Goal: Ask a question

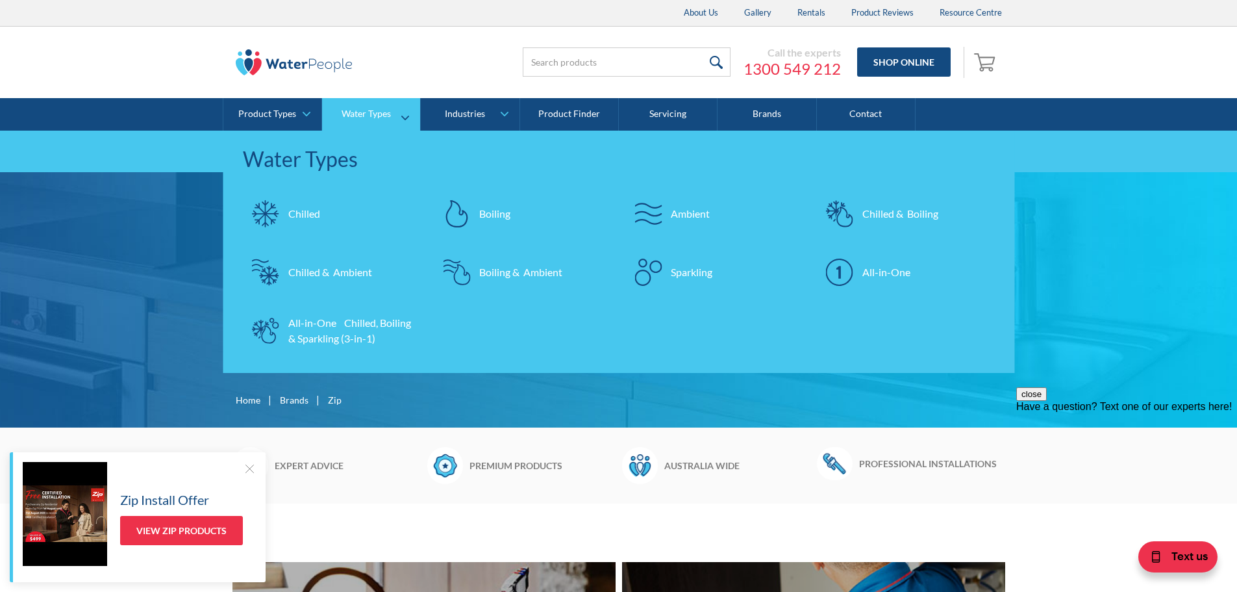
click at [879, 213] on div "Chilled & Boiling" at bounding box center [900, 214] width 76 height 16
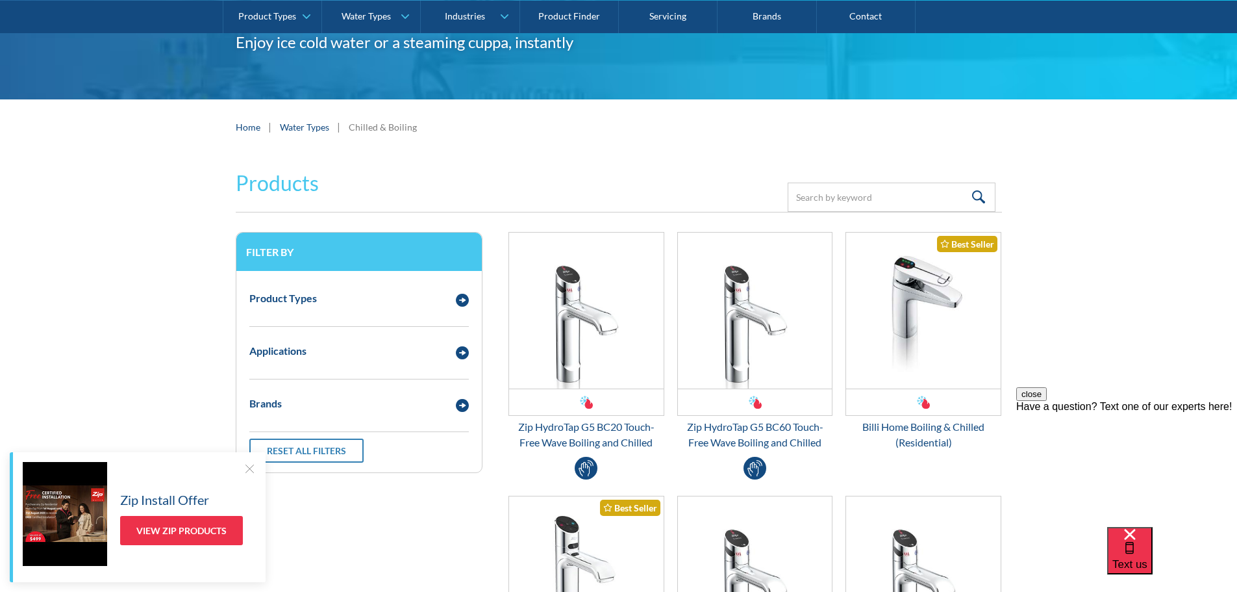
scroll to position [260, 0]
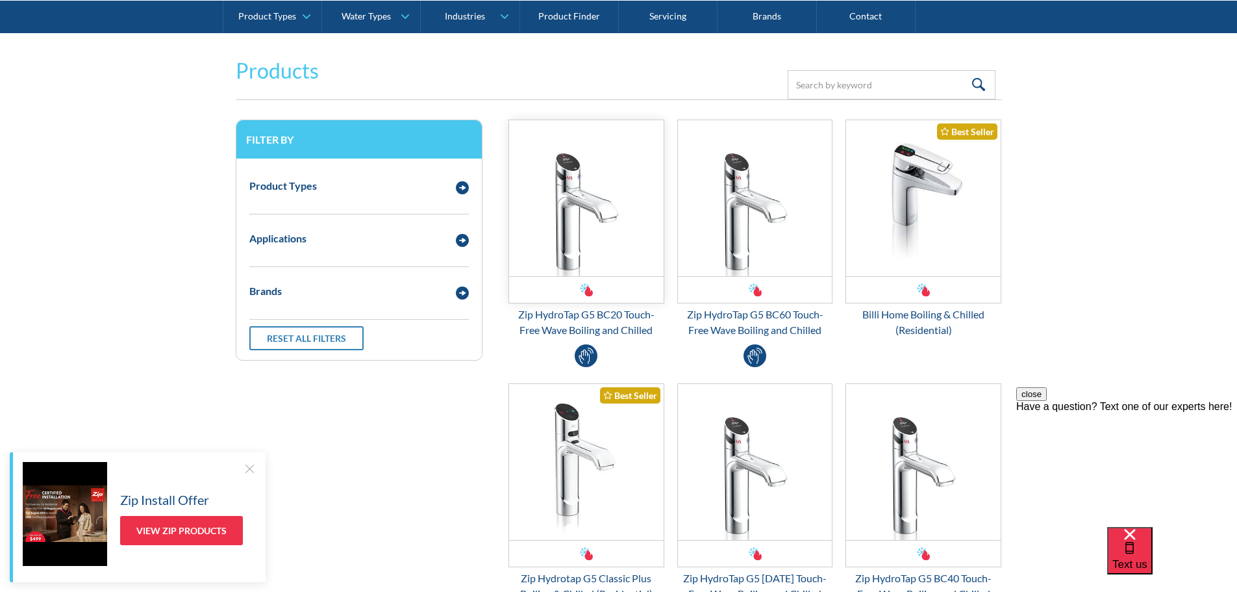
click at [599, 203] on img "Email Form 3" at bounding box center [586, 198] width 155 height 156
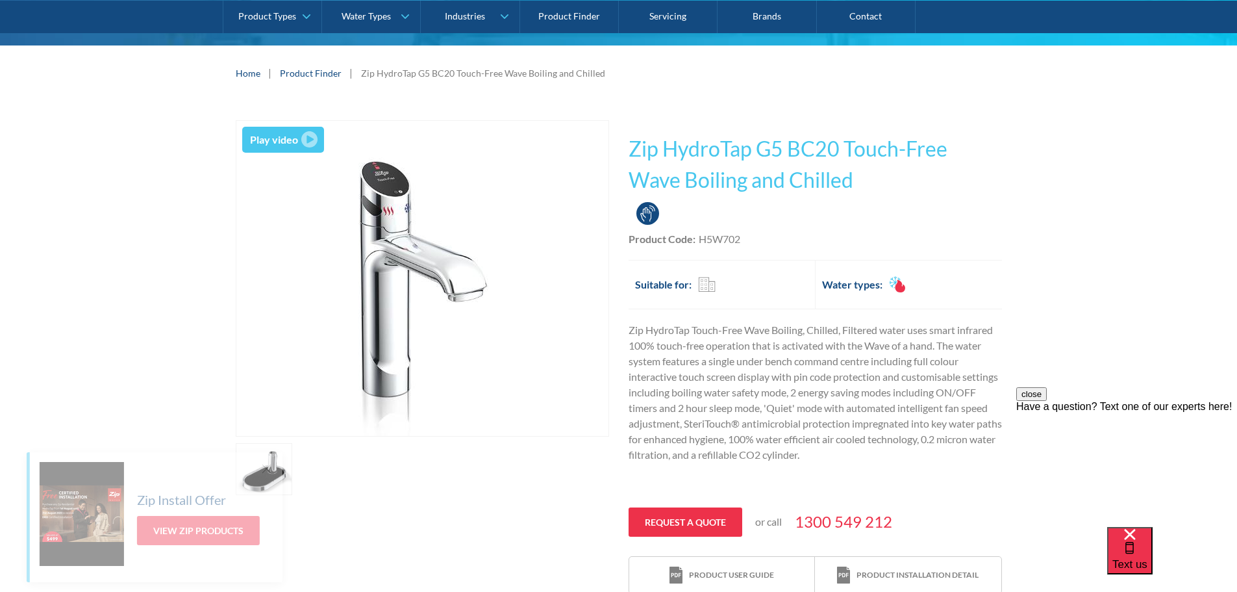
scroll to position [195, 0]
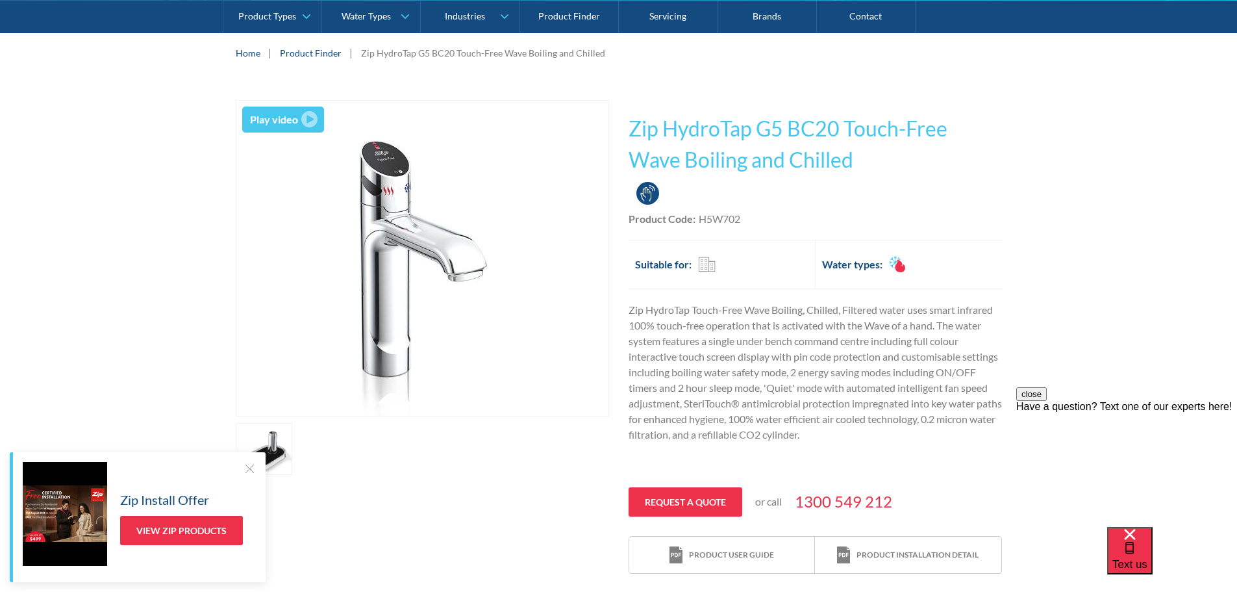
click at [262, 119] on div "Play video" at bounding box center [274, 120] width 48 height 16
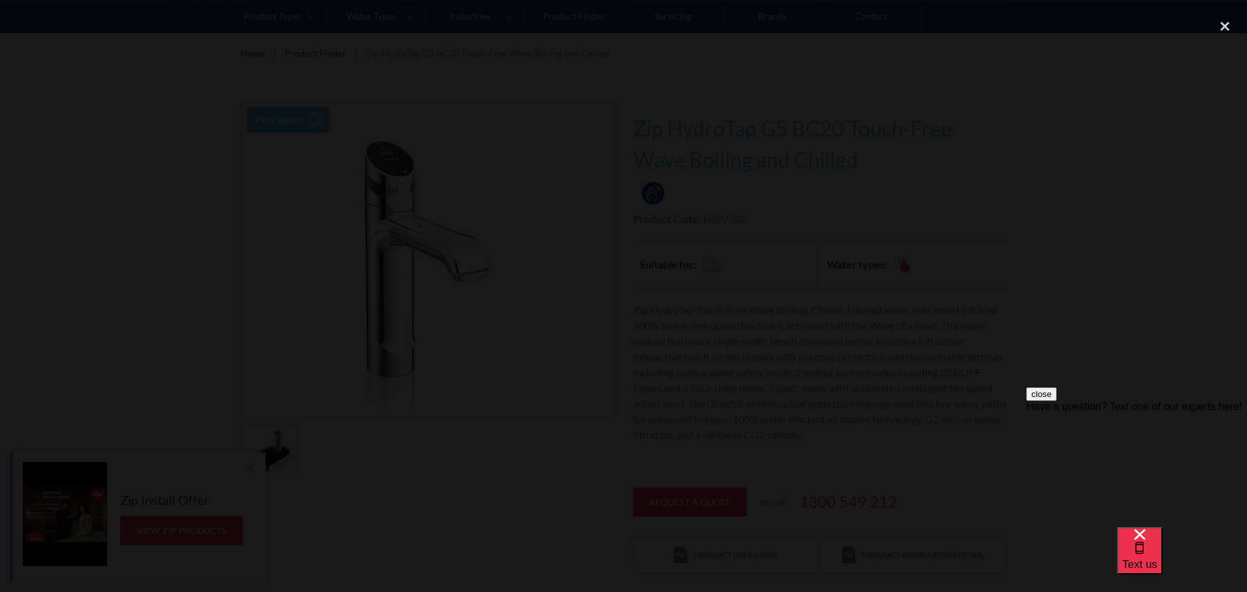
click at [1056, 155] on div at bounding box center [623, 296] width 1247 height 568
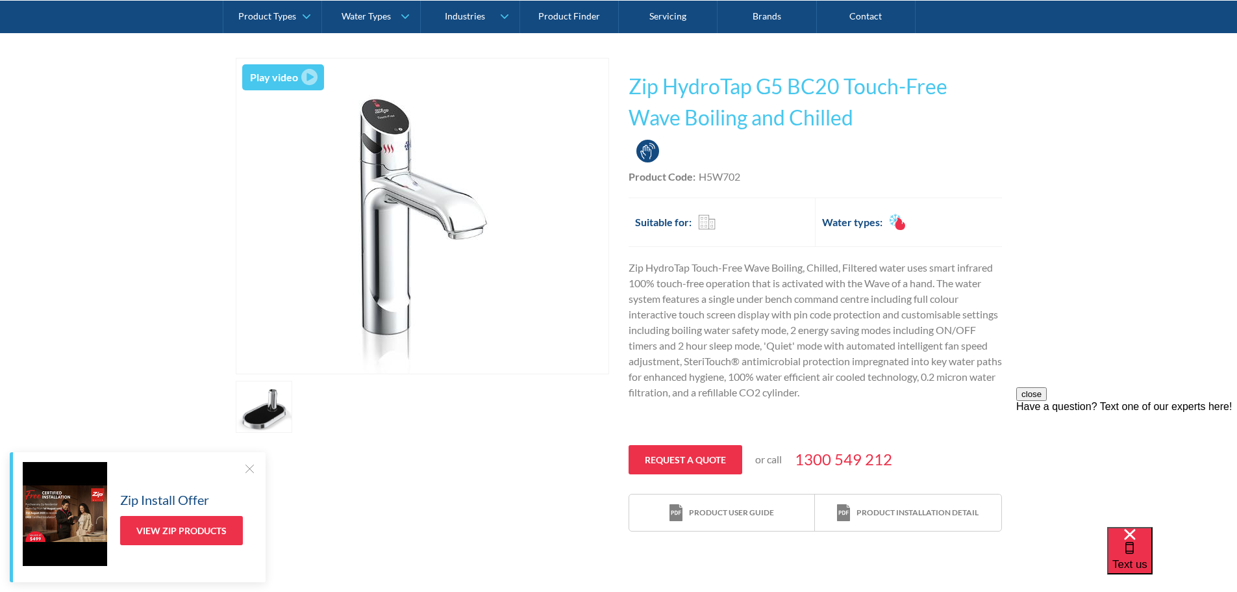
scroll to position [325, 0]
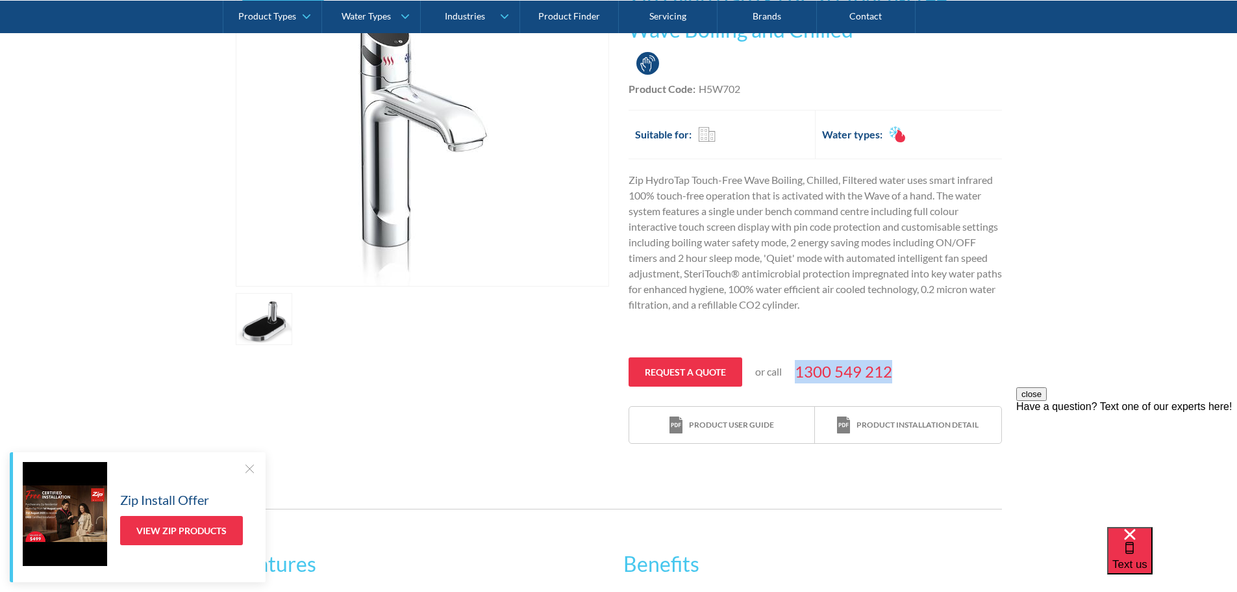
drag, startPoint x: 905, startPoint y: 368, endPoint x: 797, endPoint y: 375, distance: 108.1
click at [797, 375] on div "Request a quote or call [PHONE_NUMBER]" at bounding box center [815, 371] width 373 height 29
click at [1147, 562] on div "Text us" at bounding box center [1129, 551] width 35 height 44
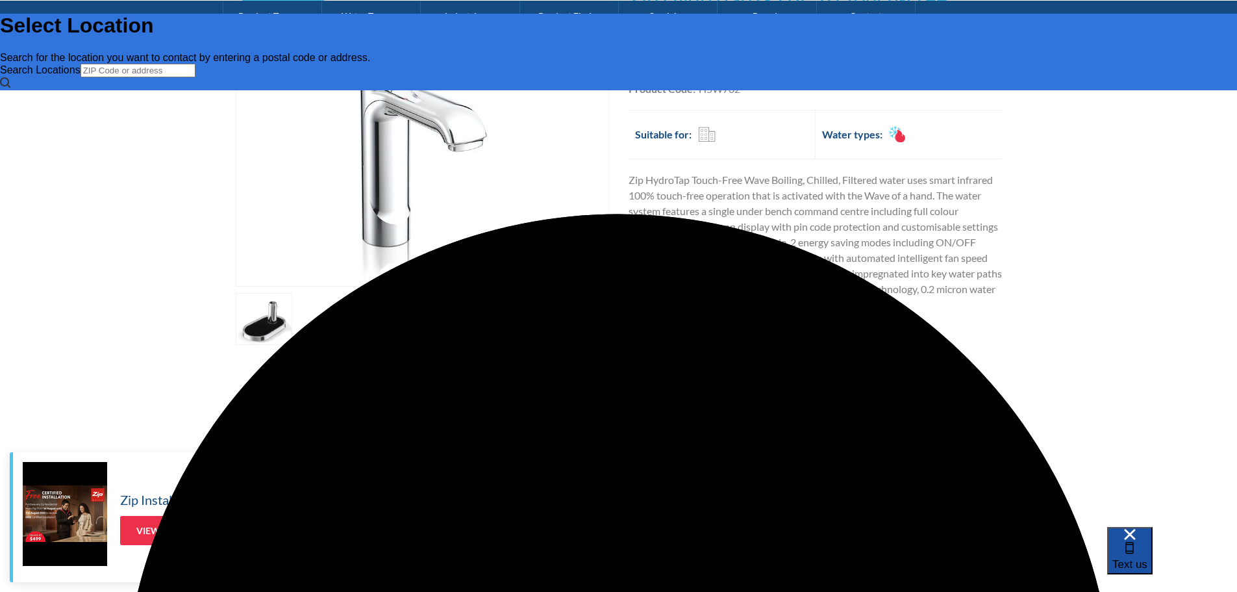
scroll to position [0, 0]
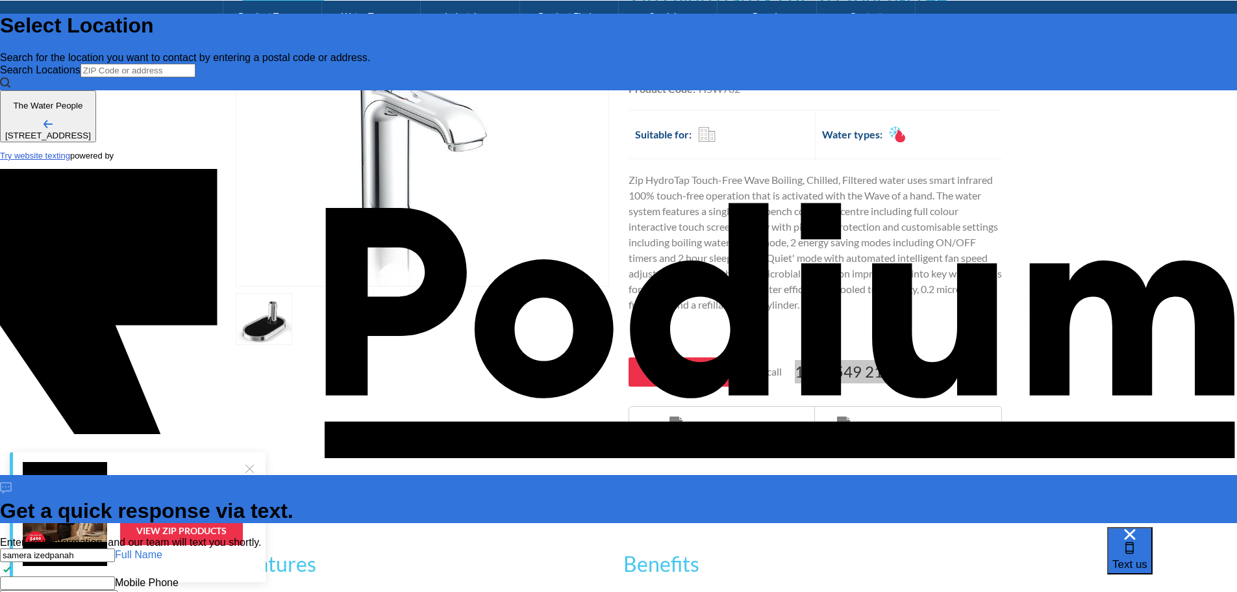
type input "samera izedpanah"
click at [115, 576] on Phone "Mobile Phone" at bounding box center [57, 583] width 115 height 14
type Phone "0439 700 053"
type textarea "w"
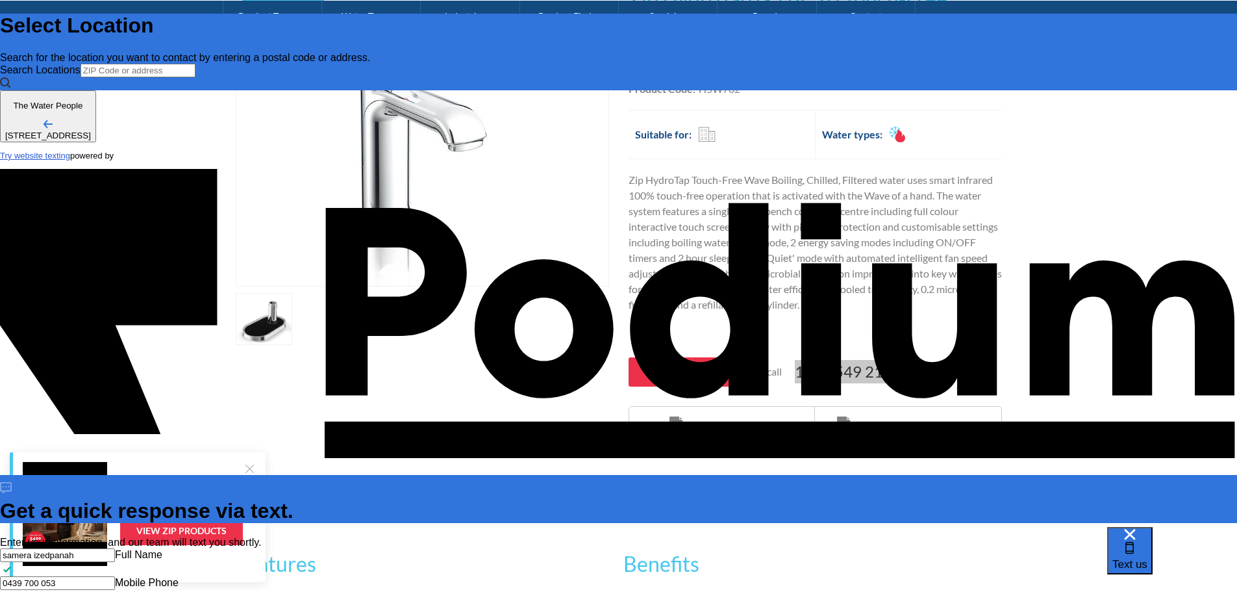
type textarea "x"
type textarea "wa"
type textarea "x"
type textarea "wan"
type textarea "x"
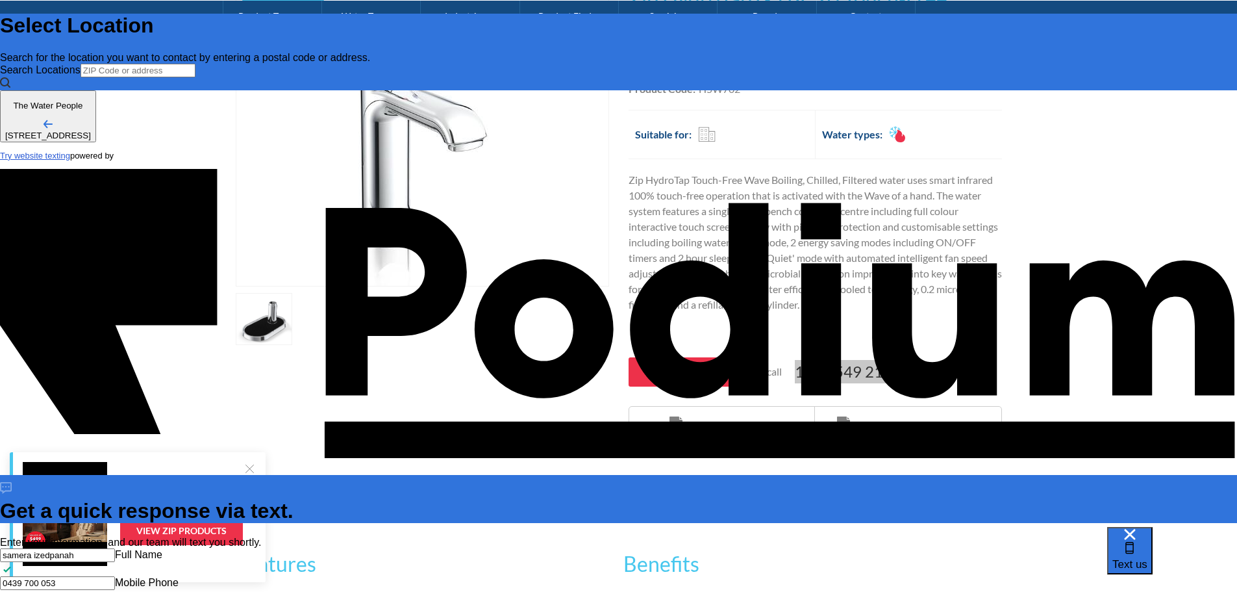
type textarea "want"
type textarea "x"
type textarea "want to"
type textarea "x"
type textarea "want to kn"
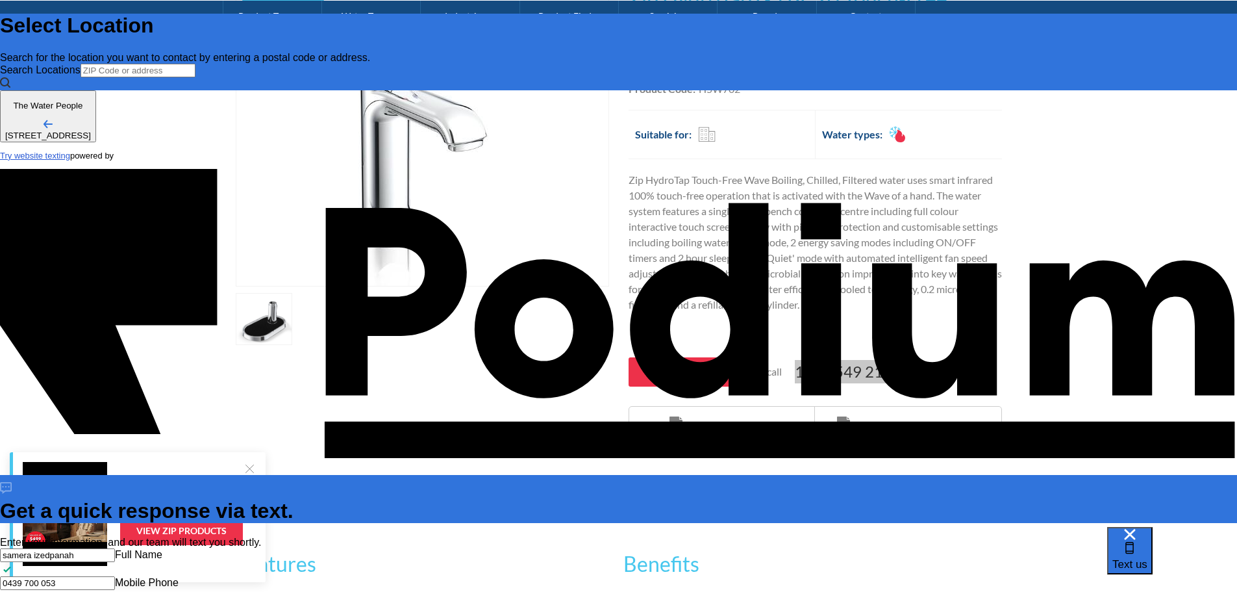
type textarea "x"
type textarea "want to know"
type textarea "x"
type textarea "want to know"
type textarea "x"
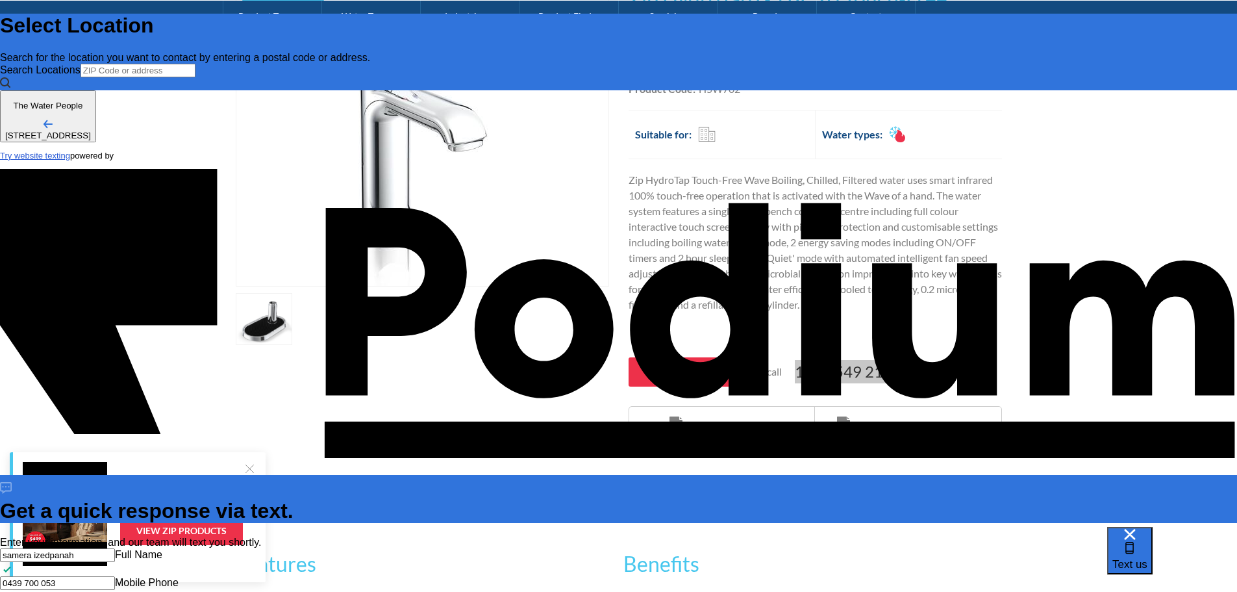
type textarea "want to know wh"
type textarea "x"
type textarea "want to know what"
type textarea "want to know whats"
type textarea "x"
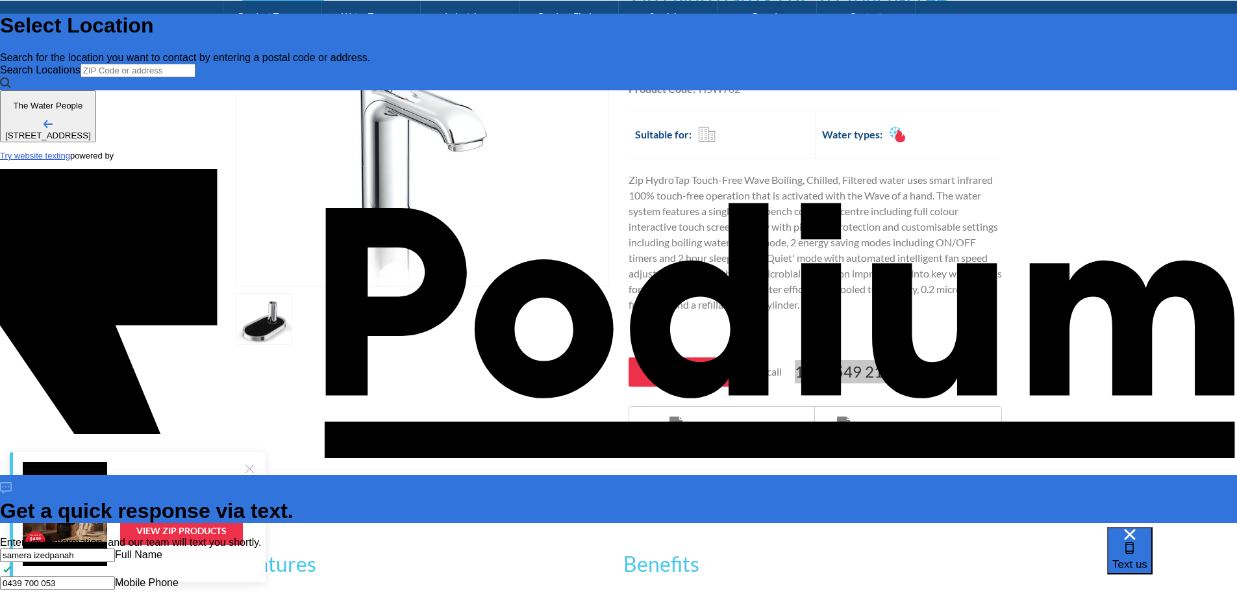
type textarea "x"
type textarea "want to know whats th"
type textarea "x"
type textarea "want to know whats the"
type textarea "x"
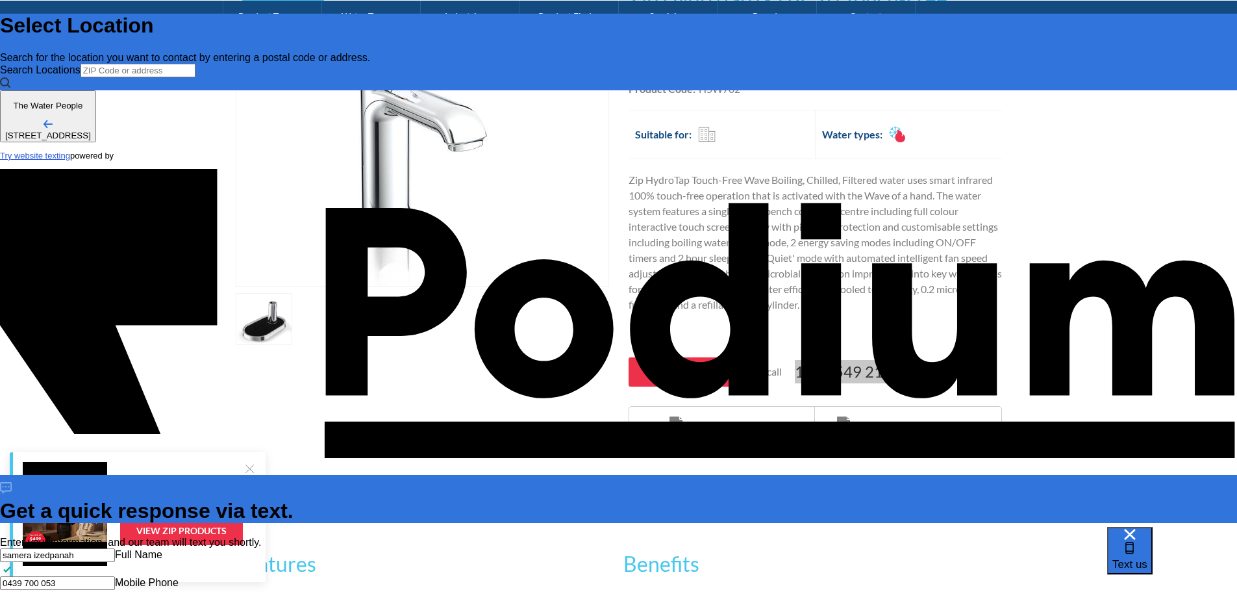
type textarea "want to know whats the be"
type textarea "x"
type textarea "want to know whats the"
type textarea "x"
type textarea "want to know whats the"
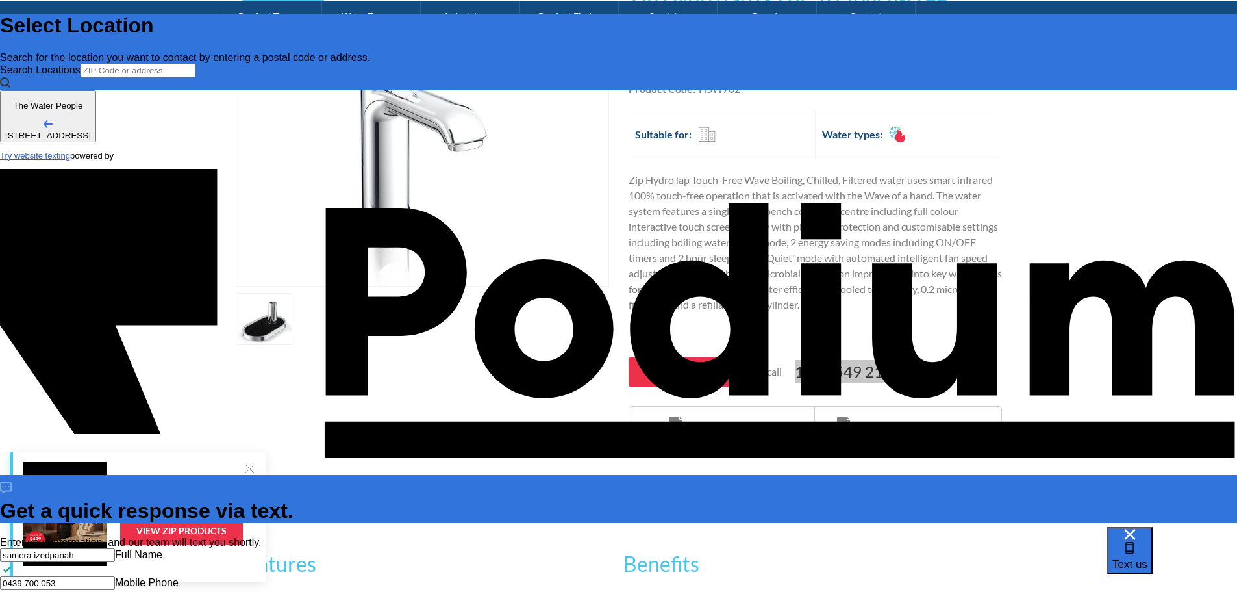
type textarea "x"
type textarea "want to know whats t"
type textarea "x"
type textarea "want to know whats"
type textarea "x"
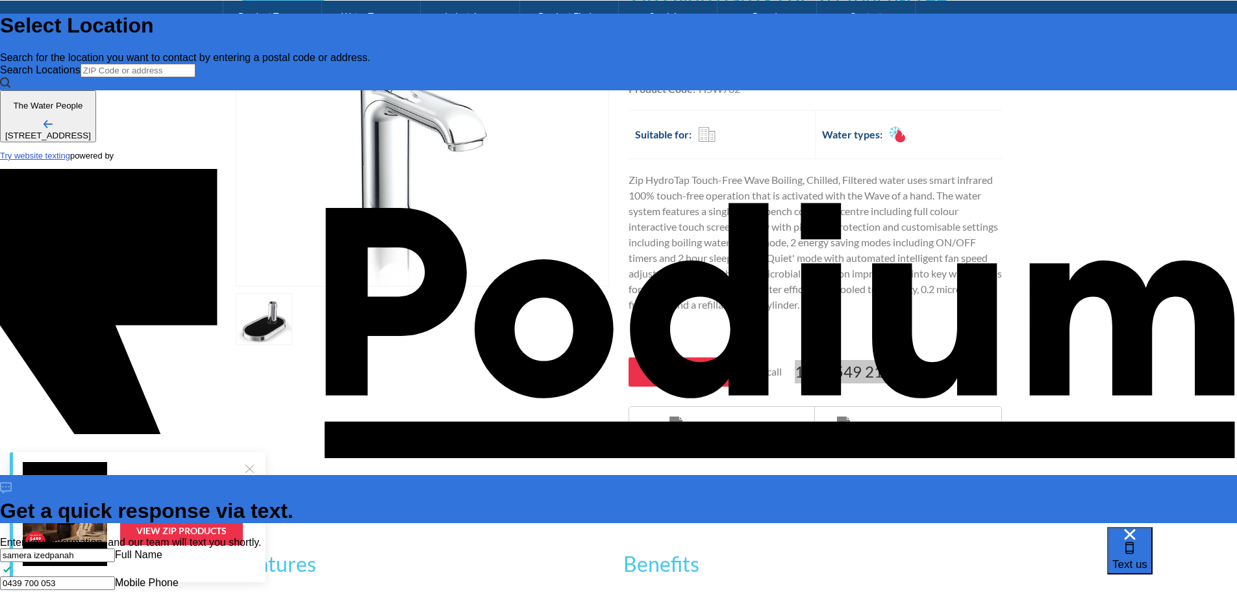
type textarea "want to know whats"
type textarea "x"
type textarea "want to know wha"
type textarea "x"
type textarea "want to know wh"
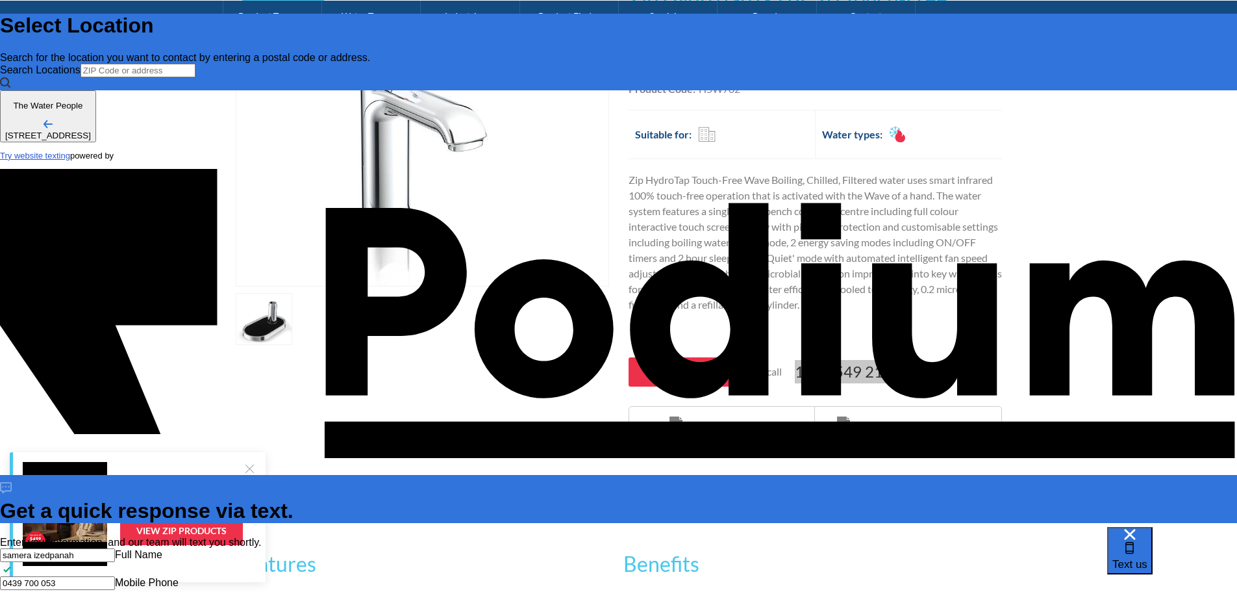
type textarea "x"
type textarea "want to know w"
type textarea "x"
type textarea "want to know"
type textarea "x"
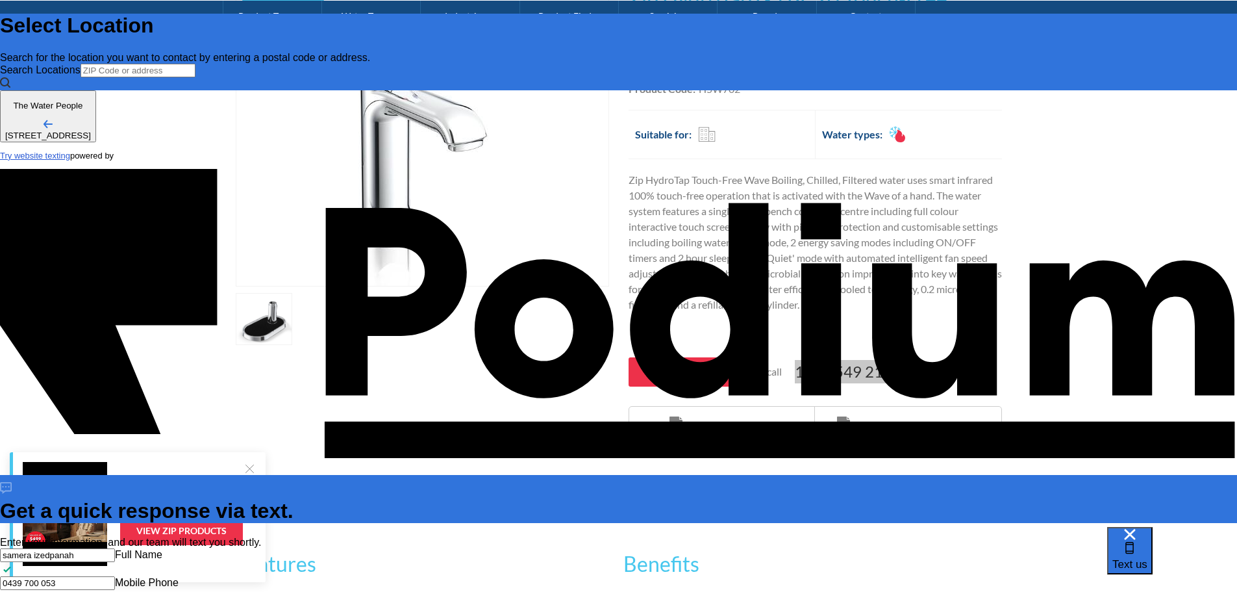
type textarea "want to know wh"
type textarea "x"
type textarea "want to know what"
type textarea "x"
type textarea "want to know whats"
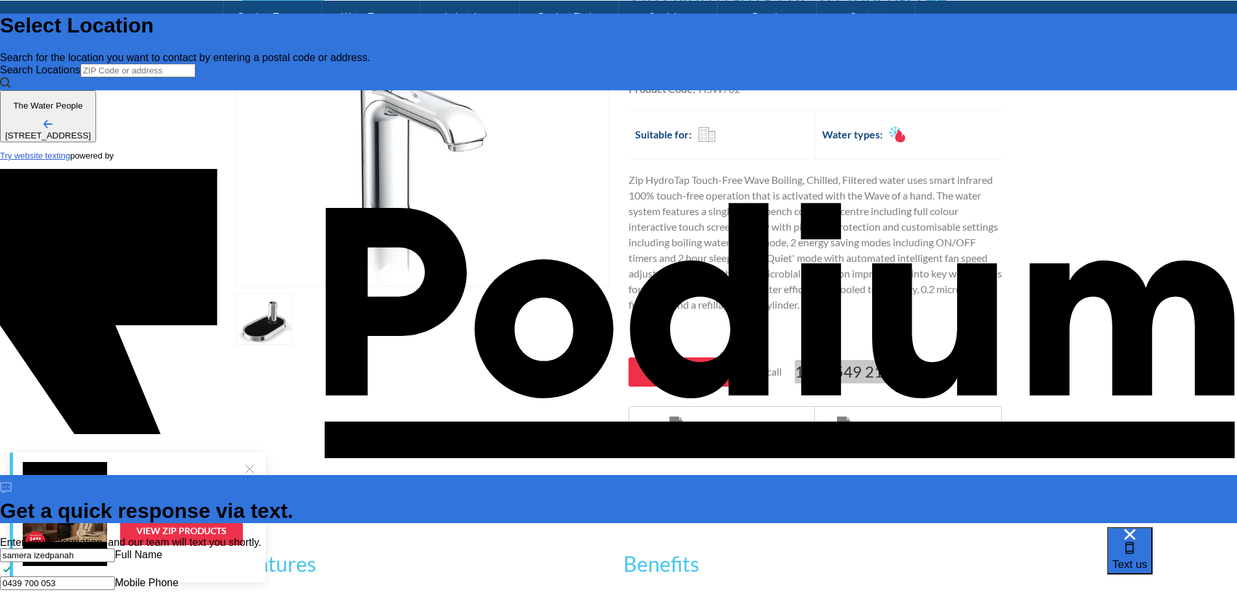
type textarea "x"
type textarea "want to know whats a"
type textarea "x"
type textarea "want to know whats a a"
type textarea "x"
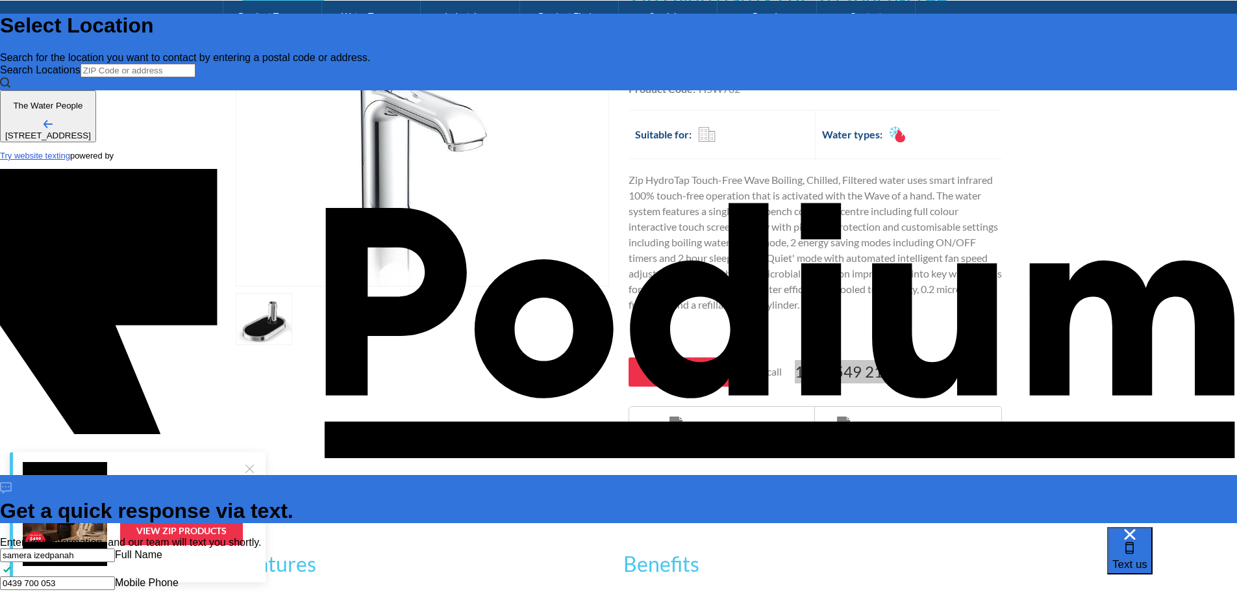
type textarea "want to know whats a a"
type textarea "x"
type textarea "want to know whats a g"
type textarea "x"
type textarea "want to know whats a goo"
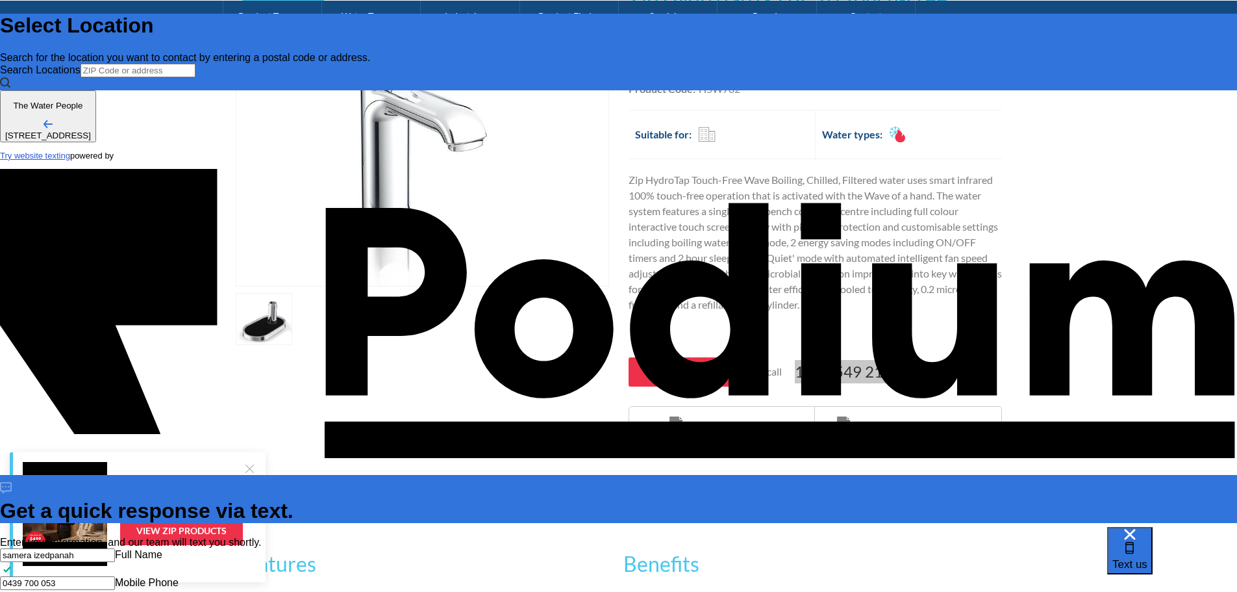
type textarea "x"
type textarea "want to know whats a good"
type textarea "x"
type textarea "want to know whats a good"
type textarea "x"
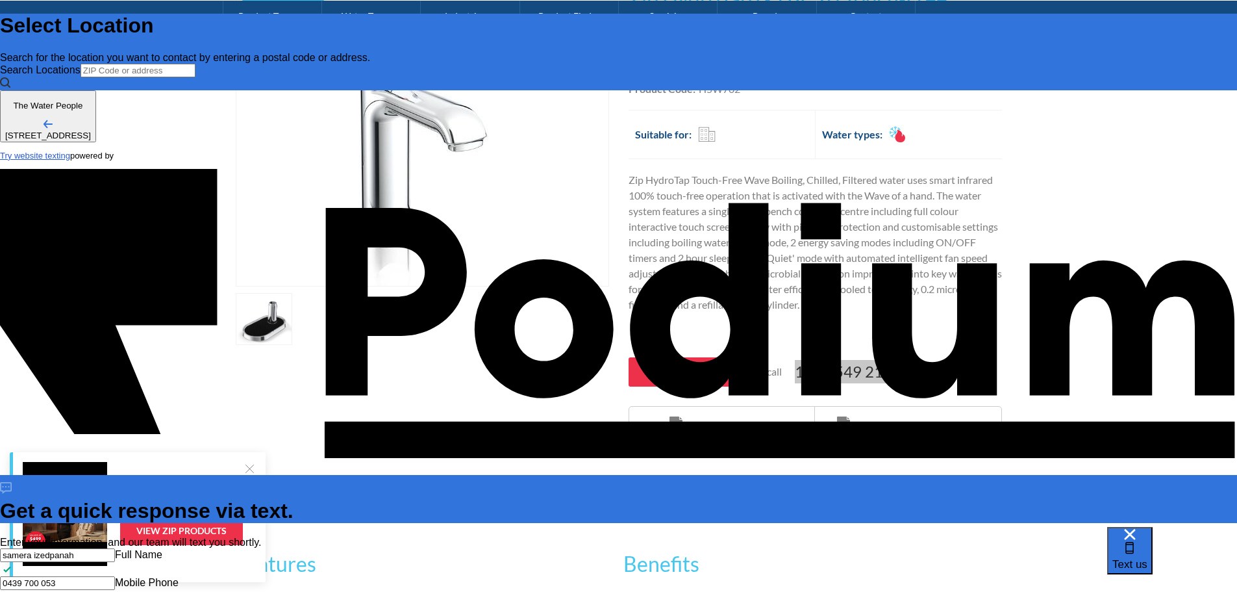
type textarea "want to know whats a good an"
type textarea "x"
type textarea "want to know whats a good and"
type textarea "x"
type textarea "want to know whats a good and r"
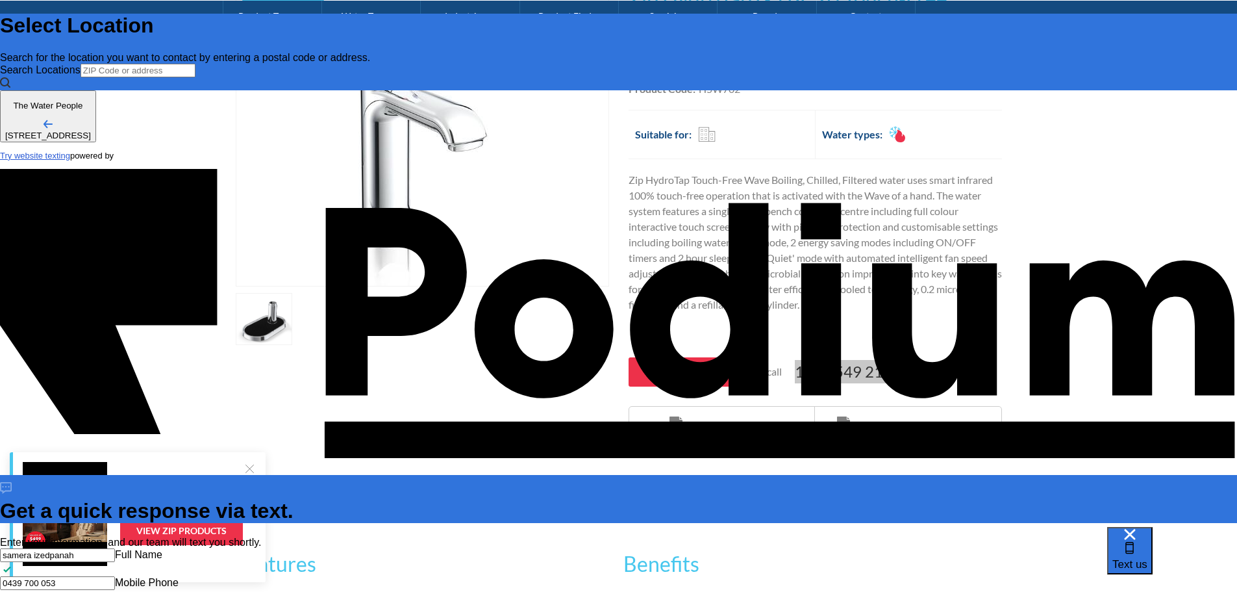
type textarea "x"
type textarea "want to know whats a good and re"
type textarea "x"
type textarea "want to know whats a good and re"
type textarea "want to know whats a good and rea"
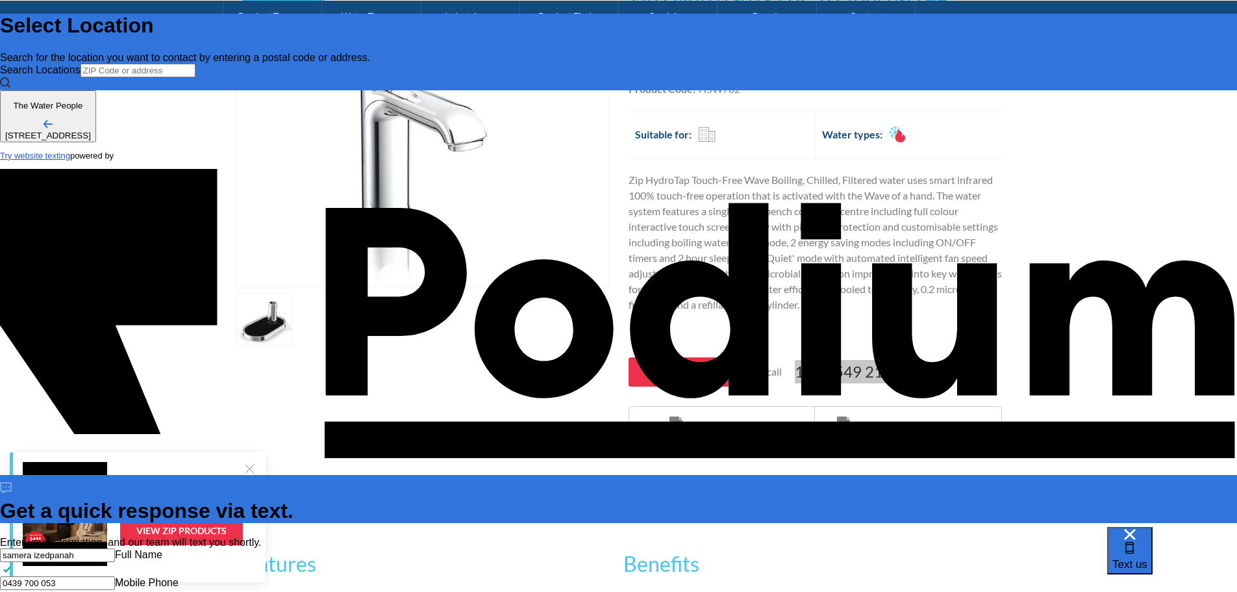
type textarea "x"
type textarea "want to know whats a good and reas"
type textarea "x"
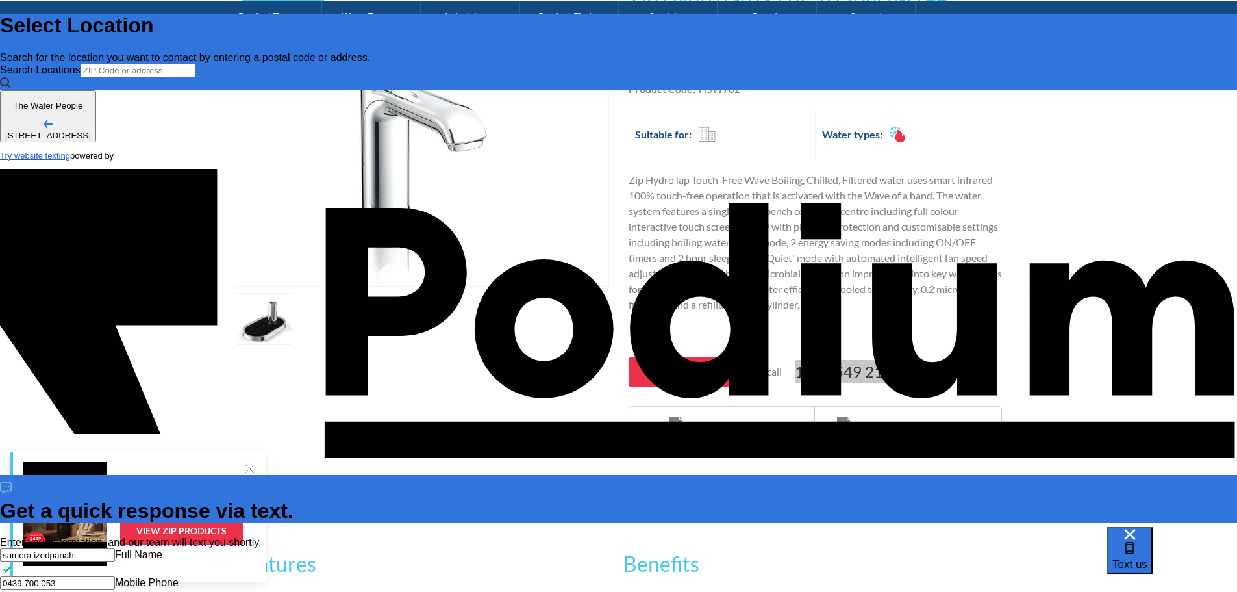
type textarea "want to know whats a good and reaso"
type textarea "x"
type textarea "want to know whats a good and reasobal"
type textarea "x"
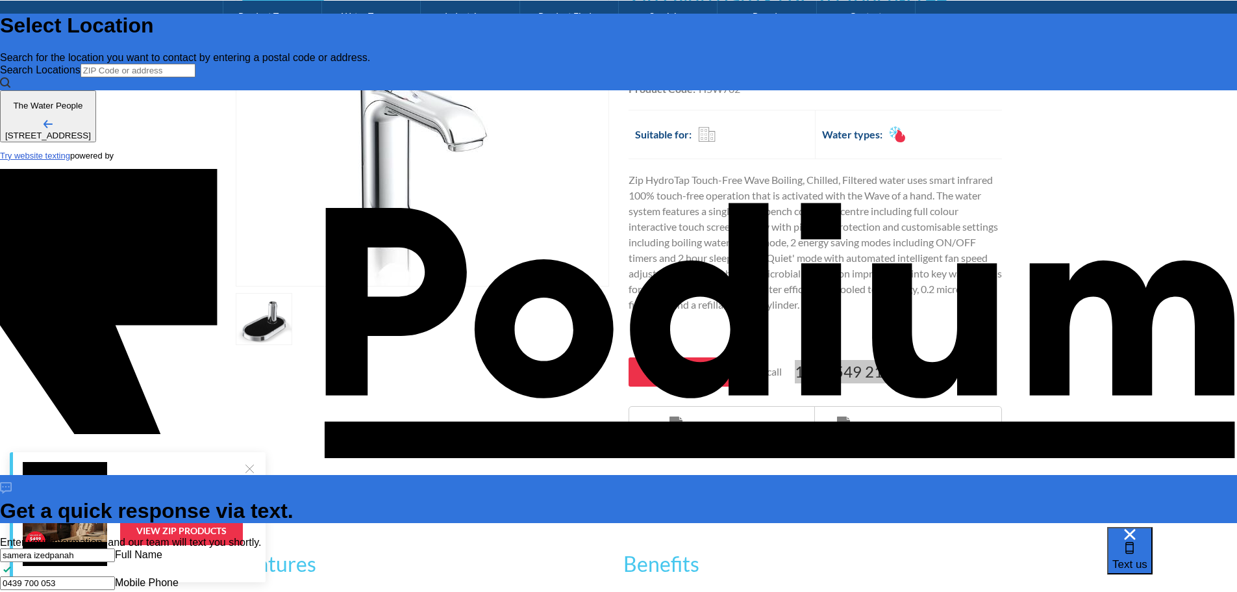
type textarea "want to know whats a good and reasobale"
type textarea "x"
type textarea "want to know whats a good and reasobale pr"
type textarea "x"
type textarea "want to know whats a good and reasobale pri"
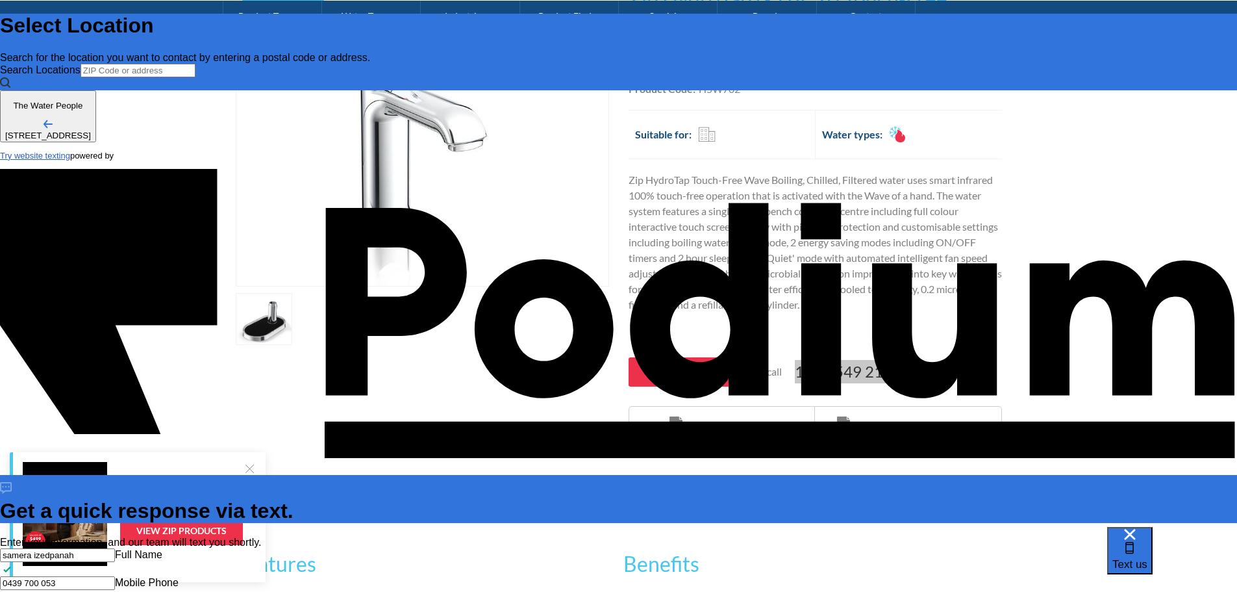
type textarea "x"
type textarea "want to know whats a good and reasobale pric"
type textarea "x"
type textarea "want to know whats a good and reasobale pric for"
type textarea "x"
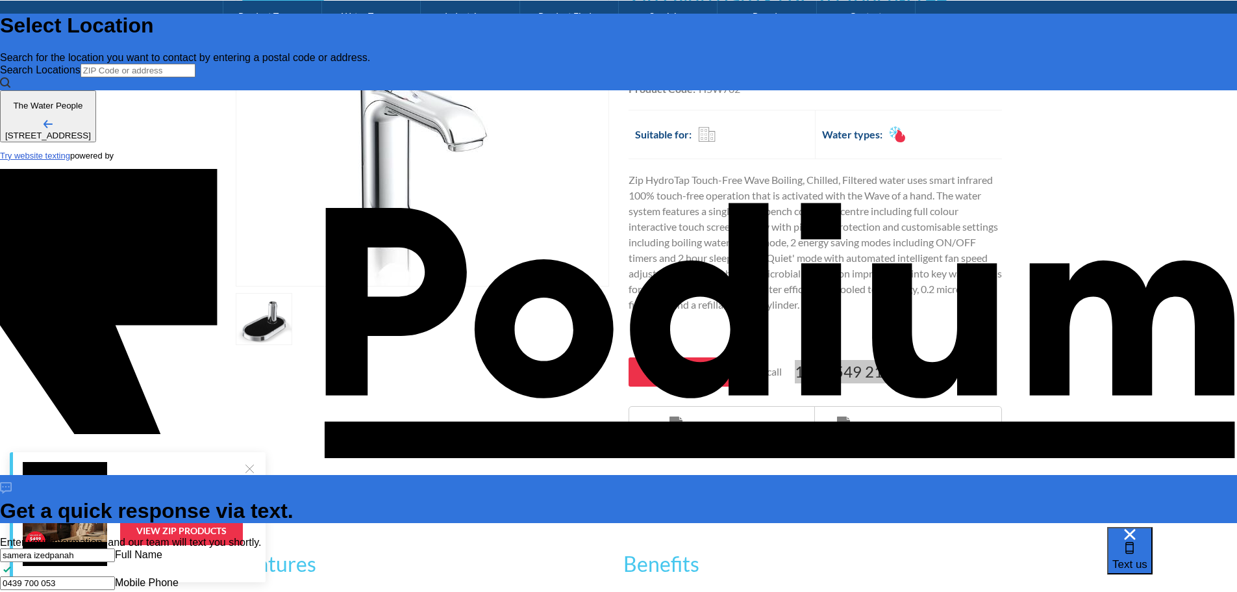
type textarea "want to know whats a good and reasobale pric for a"
type textarea "x"
type textarea "want to know whats a good and reasobale pric for a w"
type textarea "x"
type textarea "want to know whats a good and reasobale pric for a"
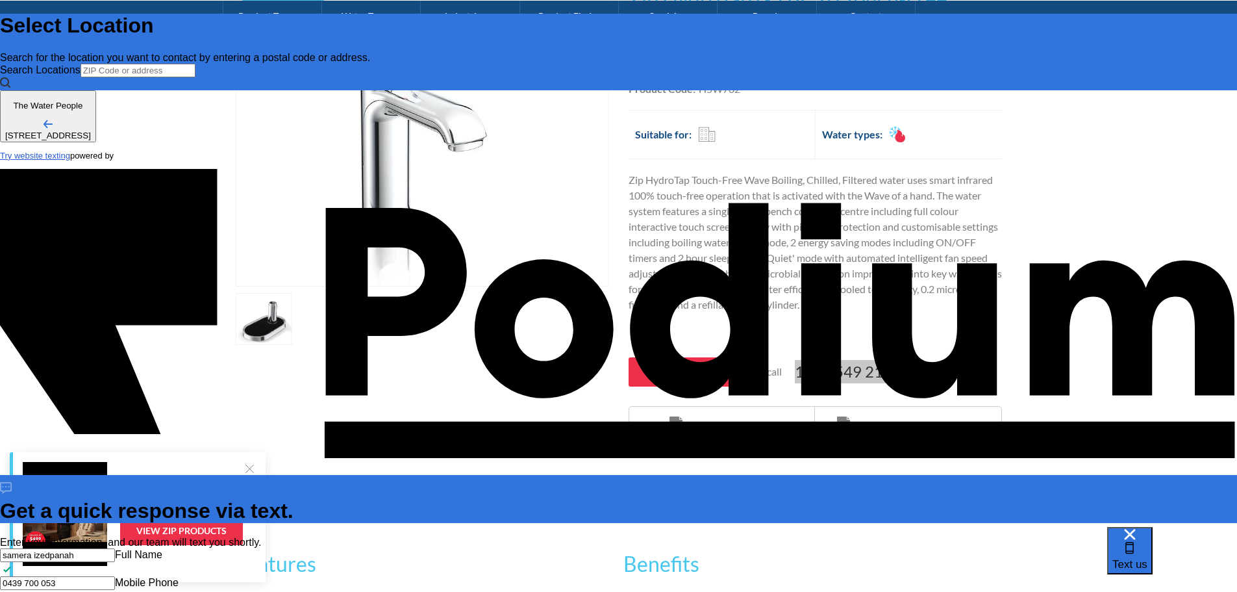
type textarea "x"
type textarea "want to know whats a good and reasobale pric for"
type textarea "x"
type textarea "want to know whats a good and reasobale pric for a"
type textarea "x"
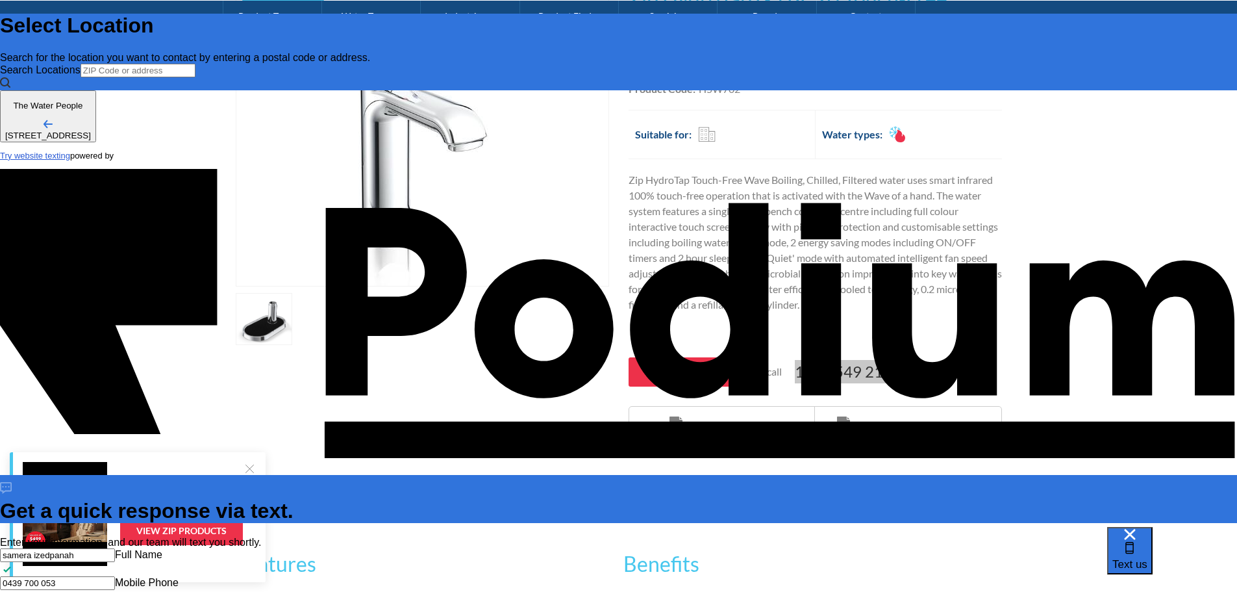
type textarea "want to know whats a good and reasobale pric for a"
type textarea "x"
type textarea "want to know whats a good and reasobale pric for a ch"
type textarea "x"
type textarea "want to know whats a good and reasobale pric for a chi"
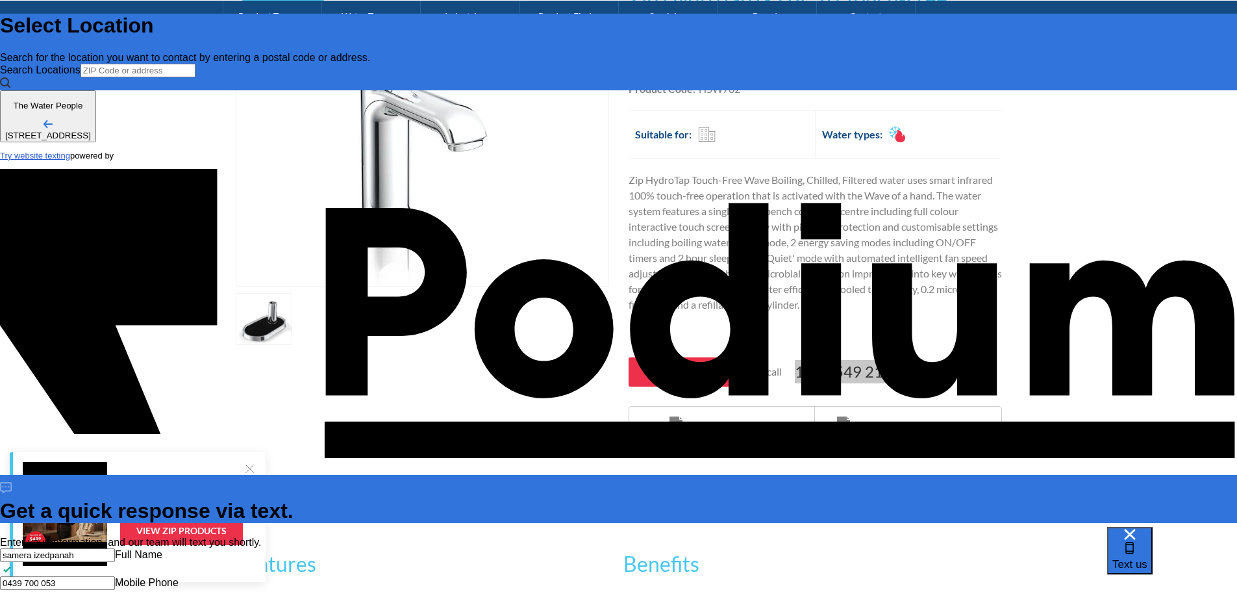
type textarea "x"
type textarea "want to know whats a good and reasobale pric for a chil"
type textarea "want to know whats a good and reasobale pric for a chille"
type textarea "x"
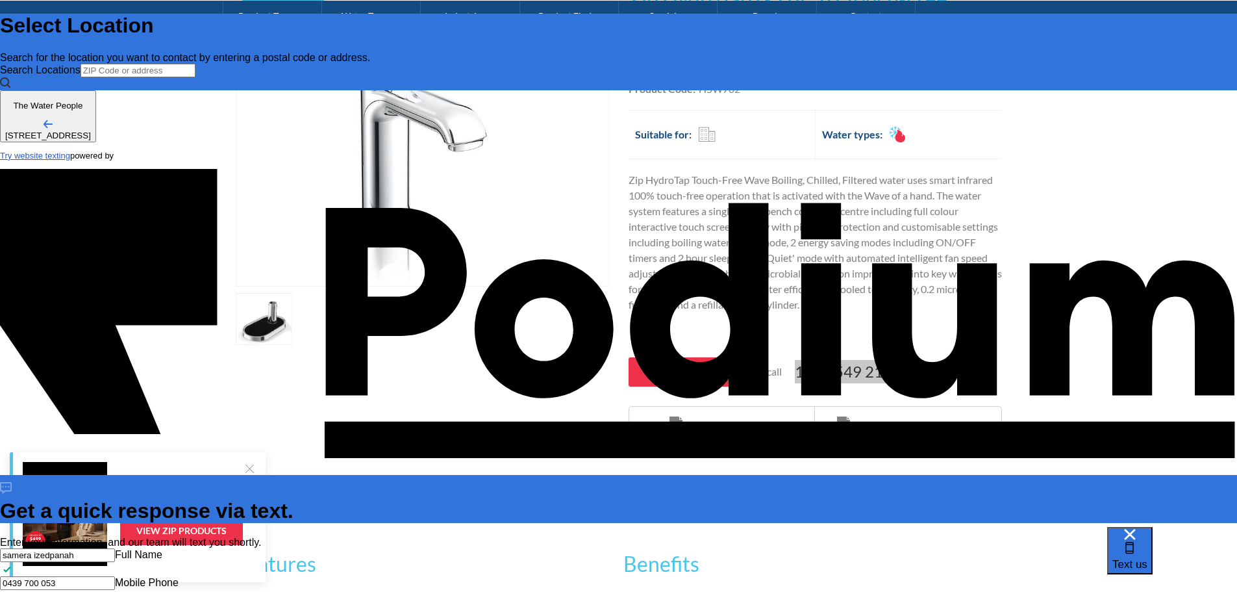
type textarea "want to know whats a good and reasobale pric for a chilled/"
type textarea "x"
type textarea "want to know whats a good and reasobale pric for a chilled/b"
type textarea "x"
type textarea "want to know whats a good and reasobale pric for a chilled/bo"
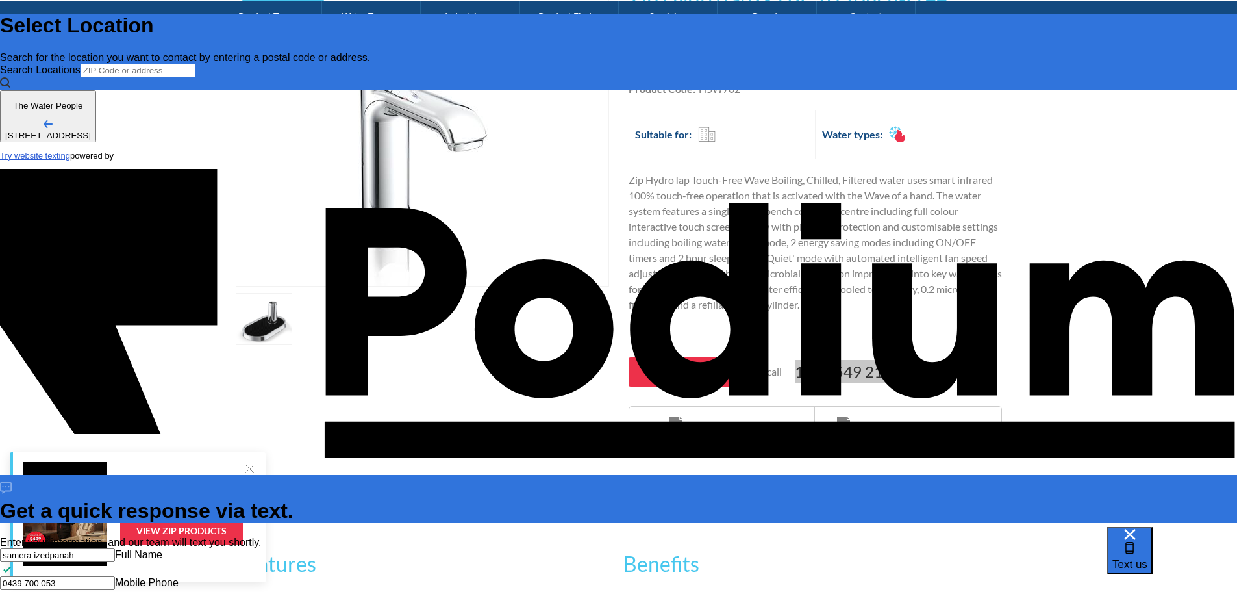
type textarea "x"
type textarea "want to know whats a good and reasobale pric for a chilled/boi"
type textarea "x"
type textarea "want to know whats a good and reasobale pric for a chilled/boil"
type textarea "x"
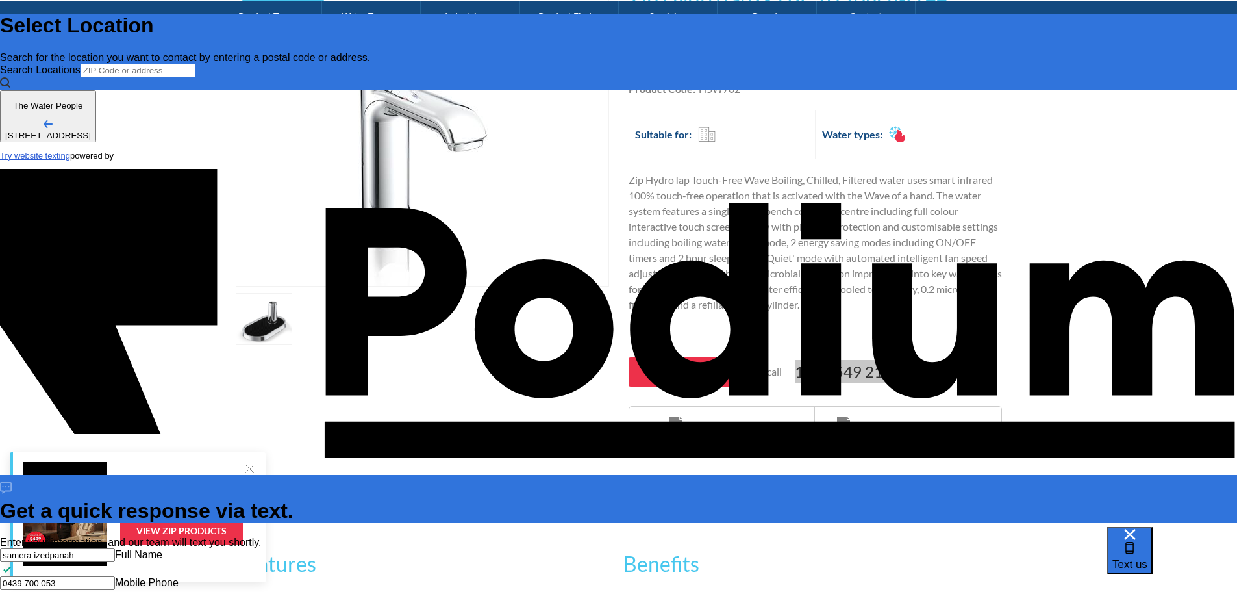
type textarea "want to know whats a good and reasobale pric for a chilled/boilin"
type textarea "x"
type textarea "want to know whats a good and reasobale pric for a chilled/boiling"
type textarea "x"
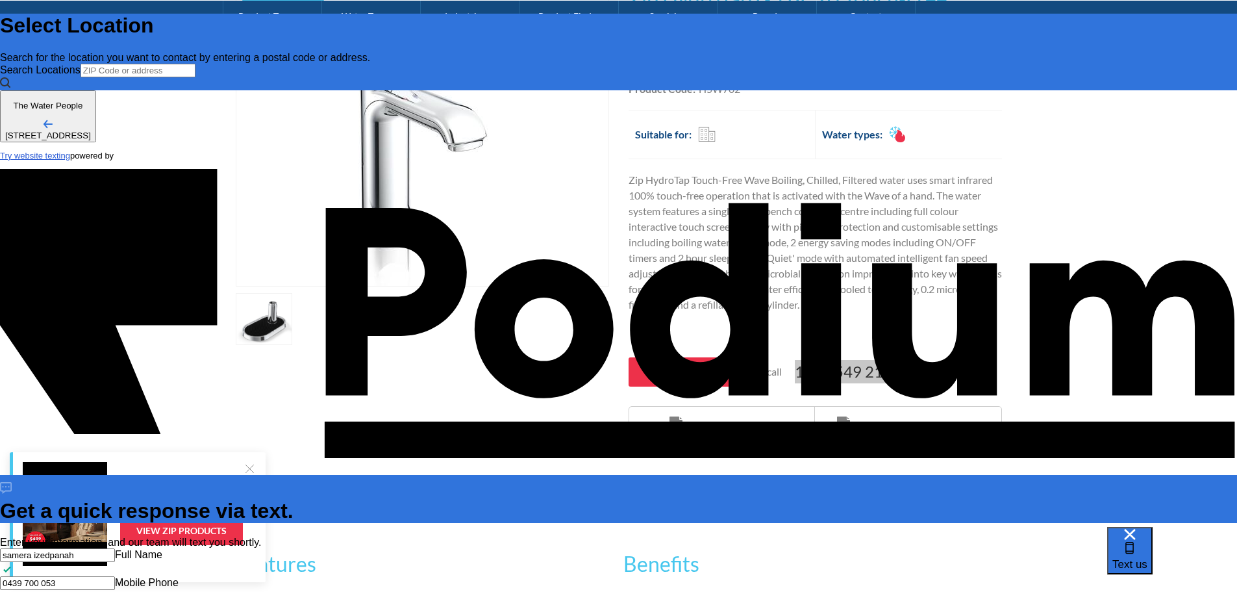
type textarea "want to know whats a good and reasobale pric for a chilled/boiling wa"
type textarea "x"
type textarea "want to know whats a good and reasobale pric for a chilled/boiling wat"
type textarea "x"
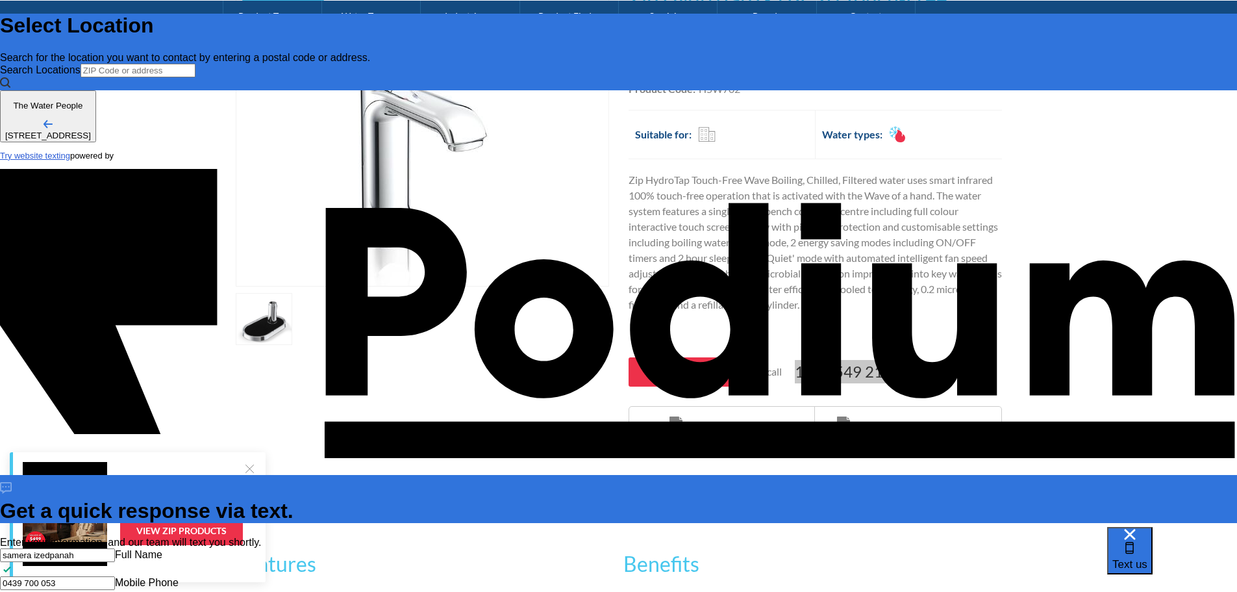
type textarea "want to know whats a good and reasobale pric for a chilled/boiling water"
type textarea "x"
type textarea "want to know whats a good and reasobale pric for a chilled/boiling water t"
type textarea "x"
type textarea "want to know whats a good and reasobale pric for a chilled/boiling water ta"
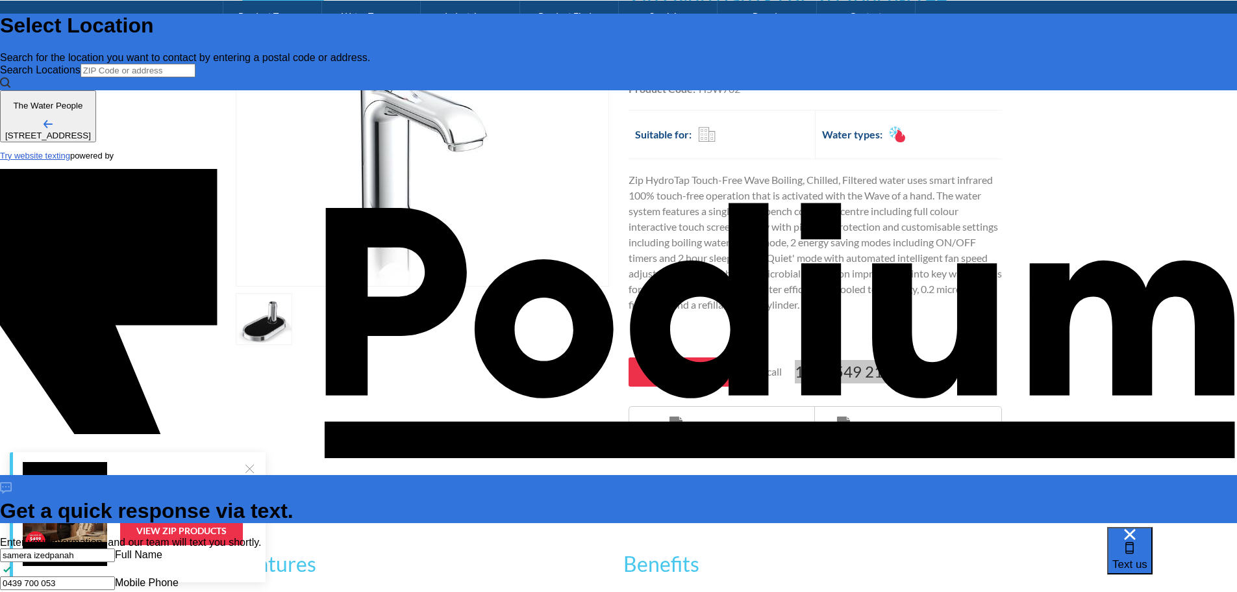
type textarea "x"
type textarea "want to know whats a good and reasobale pric for a chilled/boiling water tap"
type textarea "x"
type textarea "want to know whats a good and reasobale pric for a chilled/boiling water tap f"
type textarea "x"
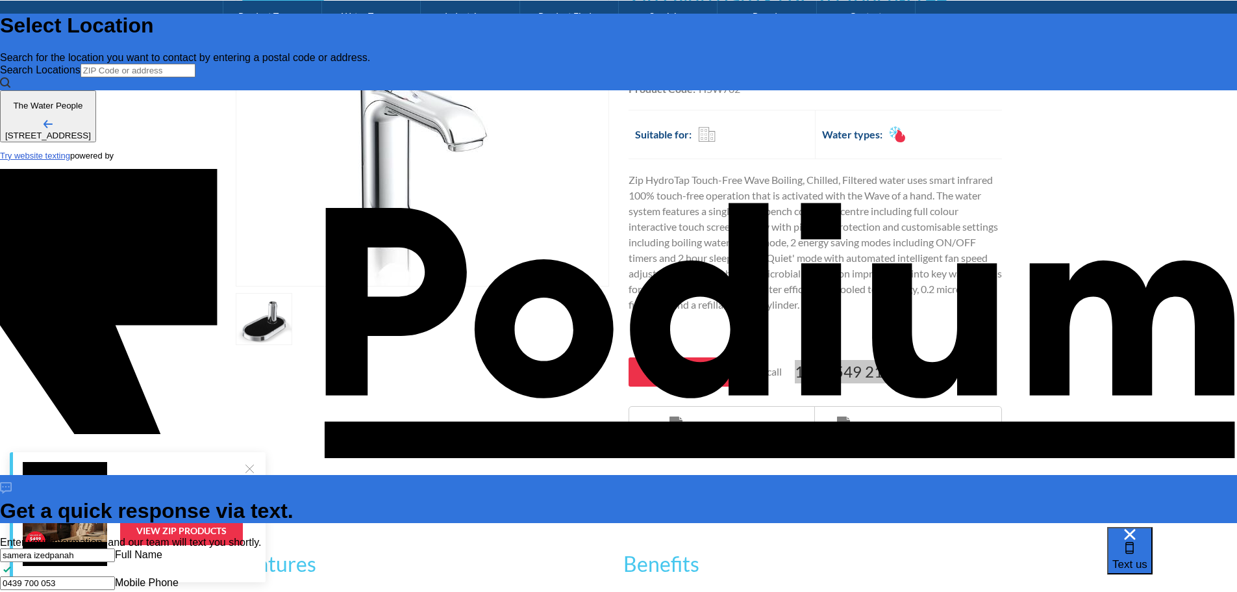
type textarea "want to know whats a good and reasobale pric for a chilled/boiling water tap for"
type textarea "x"
type textarea "want to know whats a good and reasobale pric for a chilled/boiling water tap fo…"
type textarea "x"
type textarea "want to know whats a good and reasobale pric for a chilled/boiling water tap fo…"
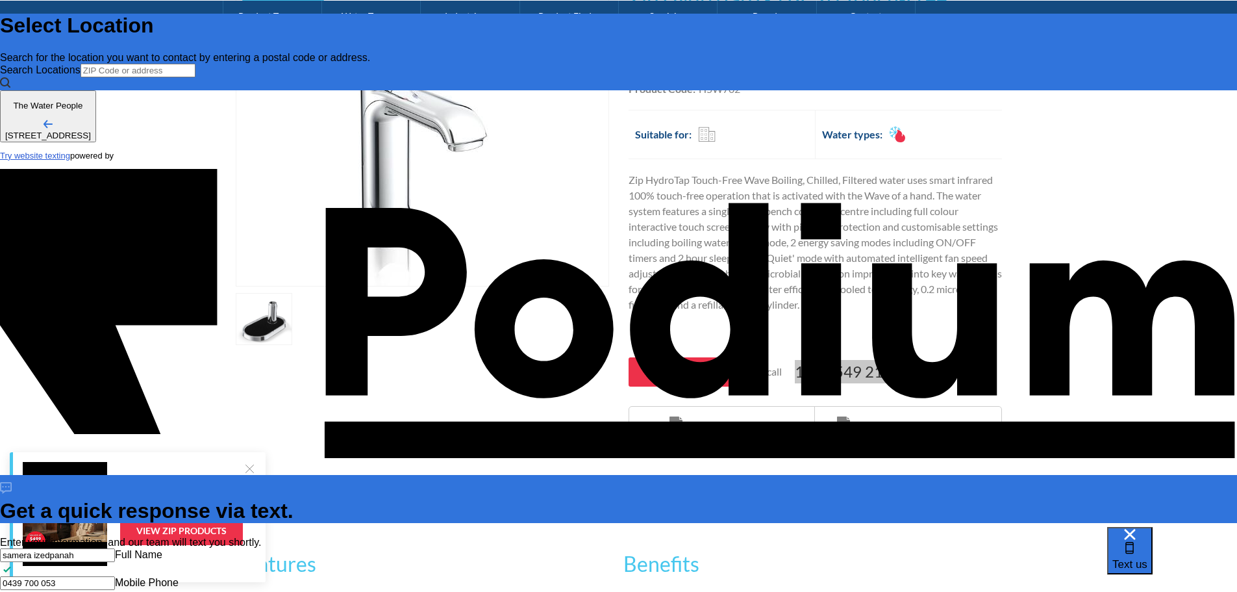
type textarea "x"
type textarea "want to know whats a good and reasobale pric for a chilled/boiling water tap fo…"
type textarea "x"
type textarea "want to know whats a good and reasobale pric for a chilled/boiling water tap fo…"
type textarea "x"
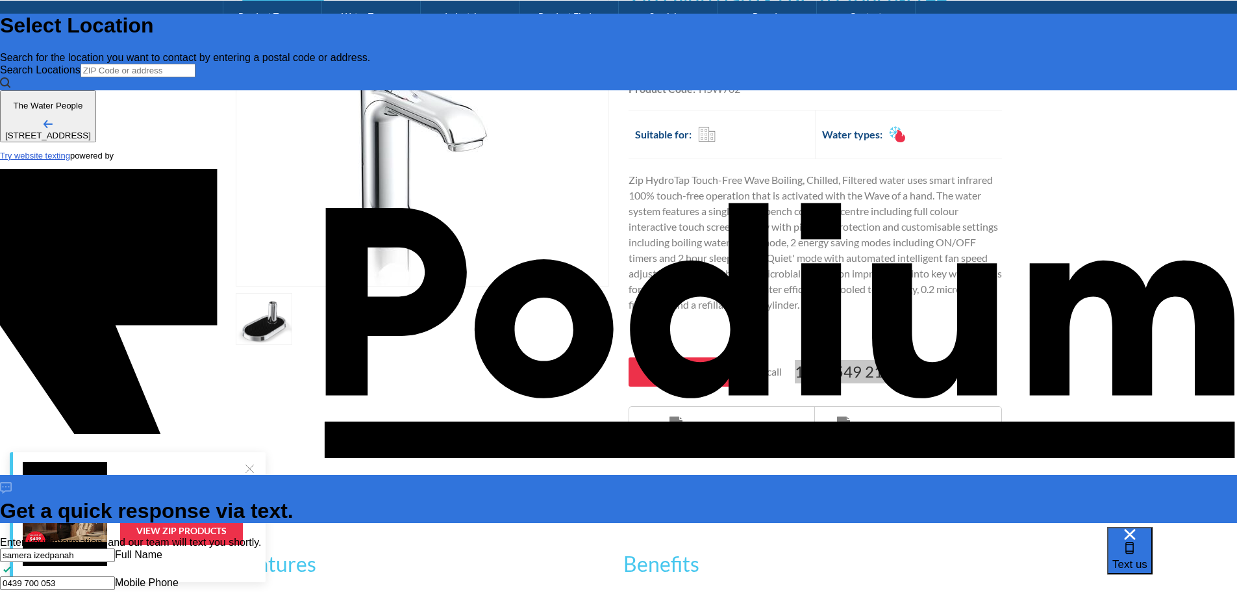
type textarea "want to know whats a good and reasobale pric for a chilled/boiling water tap fo…"
type textarea "x"
type textarea "want to know whats a good and reasobale pric for a chilled/boiling water tap fo…"
type textarea "x"
type textarea "want to know whats a good and reasobale pric for a chilled/boiling water tap fo…"
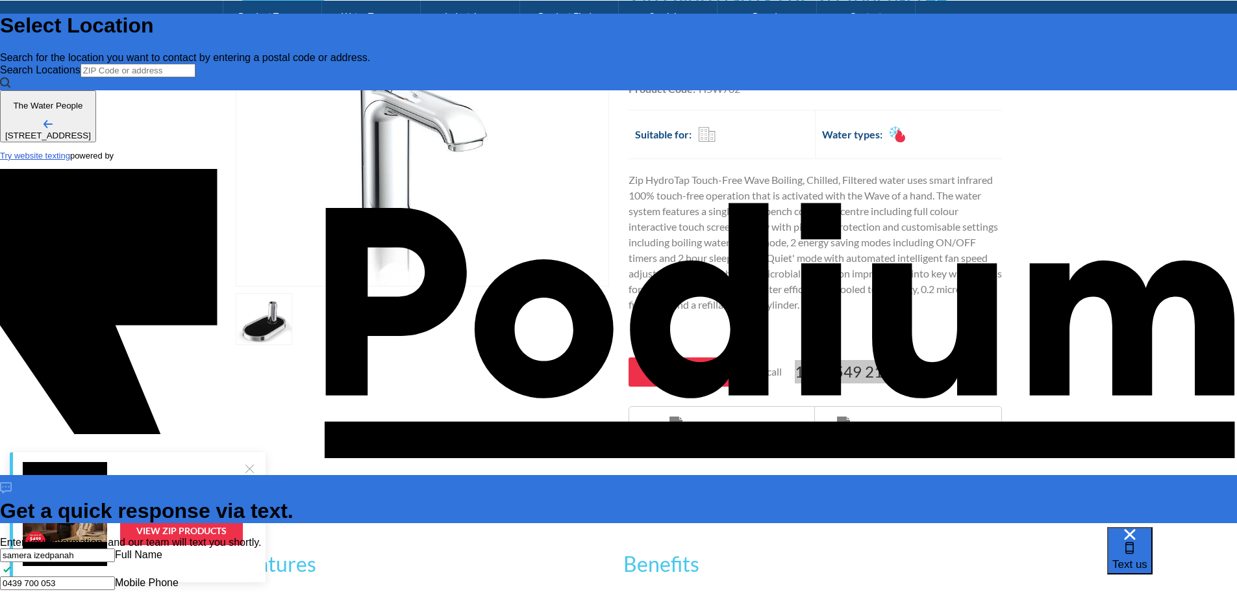
type textarea "x"
type textarea "want to know whats a good and reasonable pric for a chilled/boiling water tap f…"
type textarea "x"
type textarea "want to know whats a good and reasonable price for a chilled/boiling water tap …"
type textarea "x"
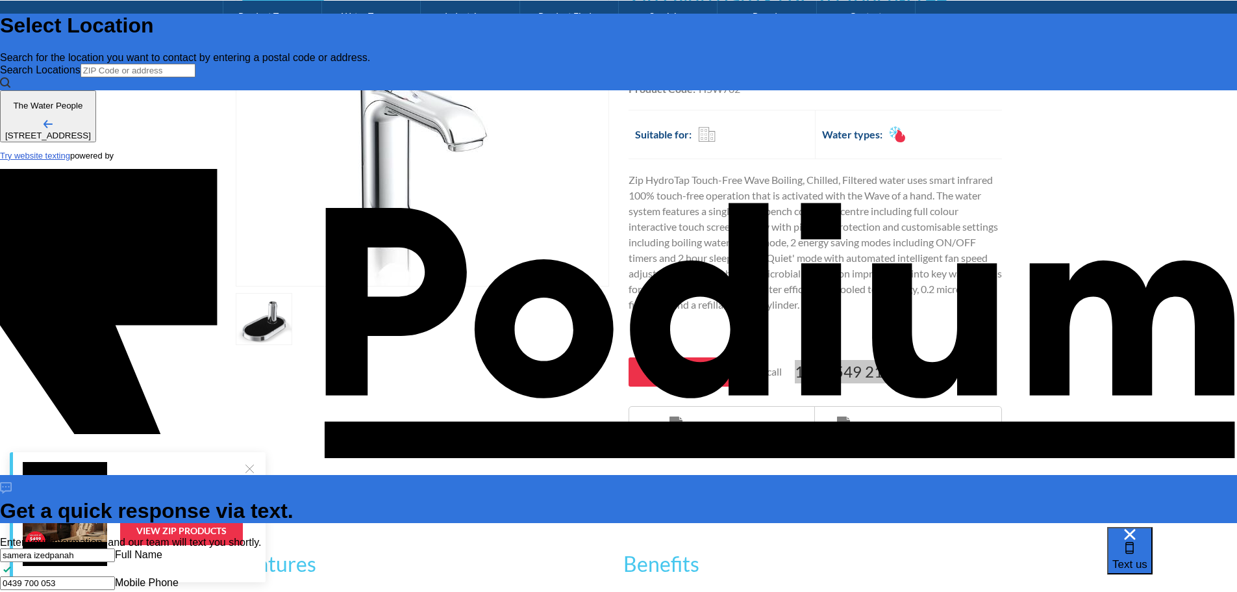
type textarea "want to know whats a good and reasonable price/ for a chilled/boiling water tap…"
type textarea "want to know whats a good and reasonable price/o for a chilled/boiling water ta…"
type textarea "x"
type textarea "want to know whats a good and reasonable price/opt for a chilled/boiling water …"
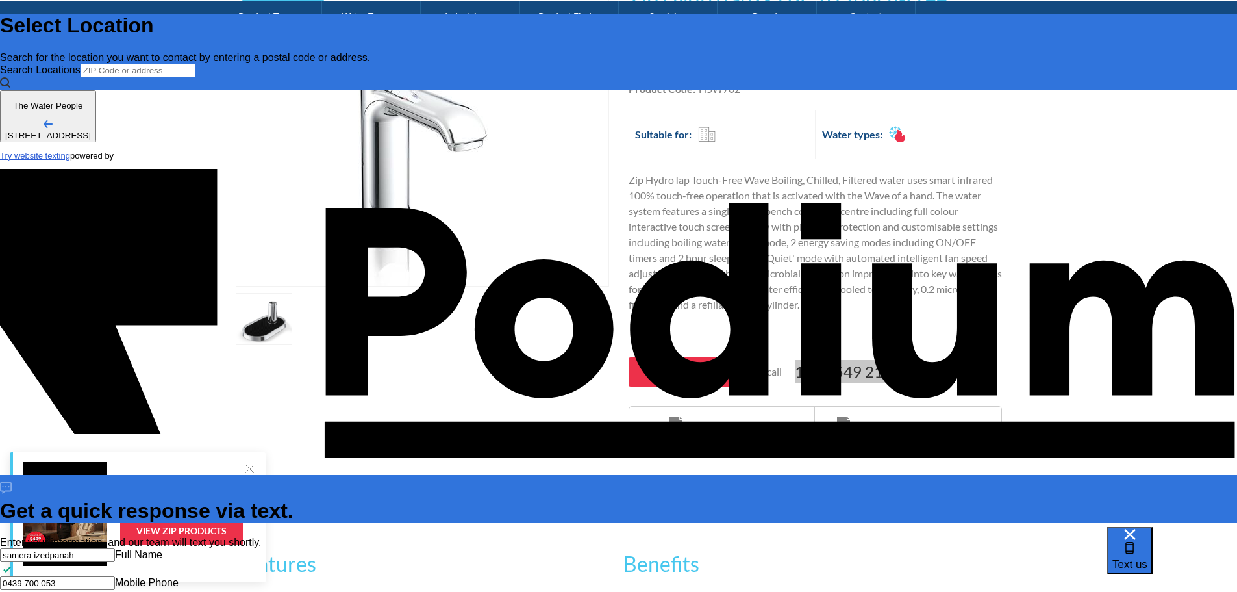
type textarea "want to know whats a good and reasonable price/optio for a chilled/boiling wate…"
type textarea "x"
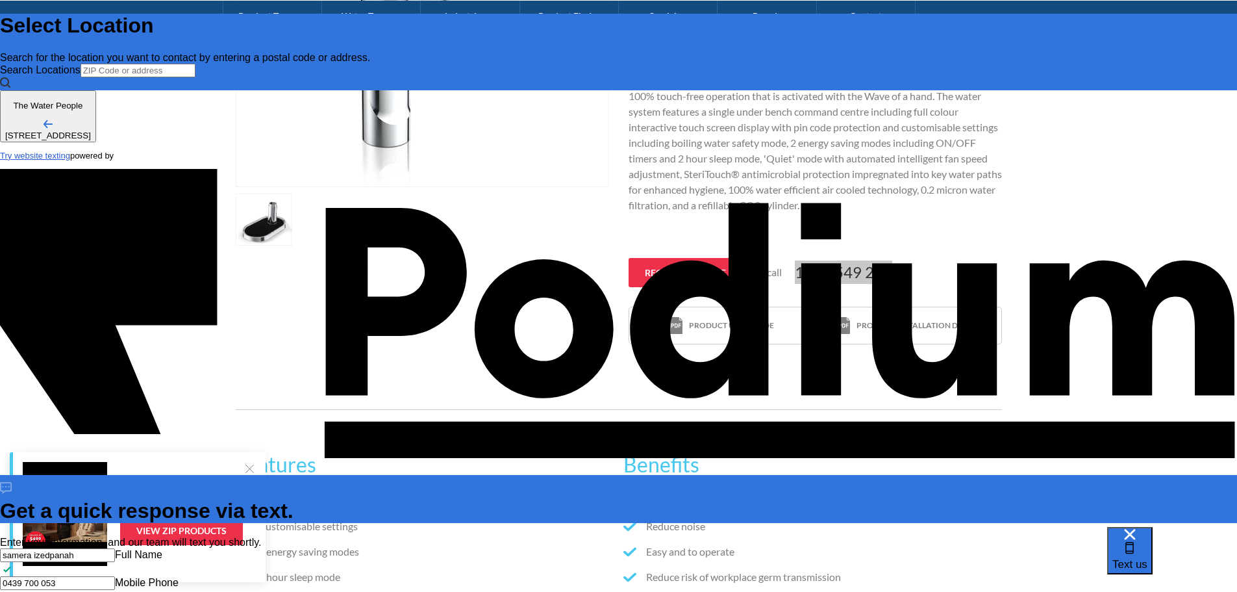
scroll to position [455, 0]
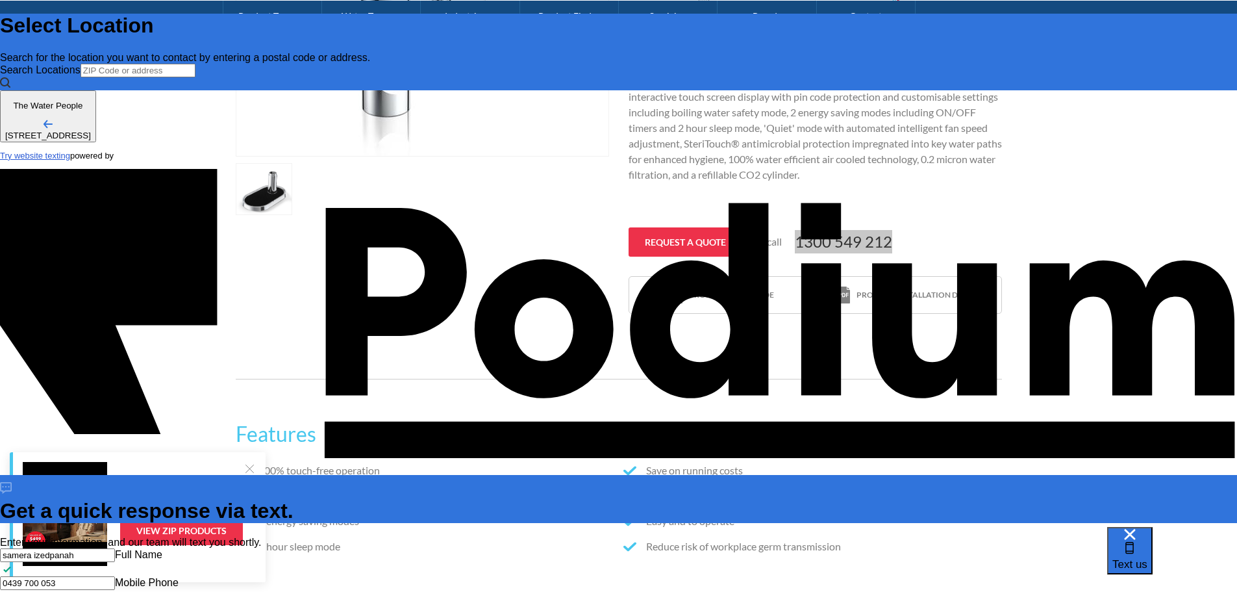
type textarea "want to know whats a good and reasonable price/option for a chilled/boiling wat…"
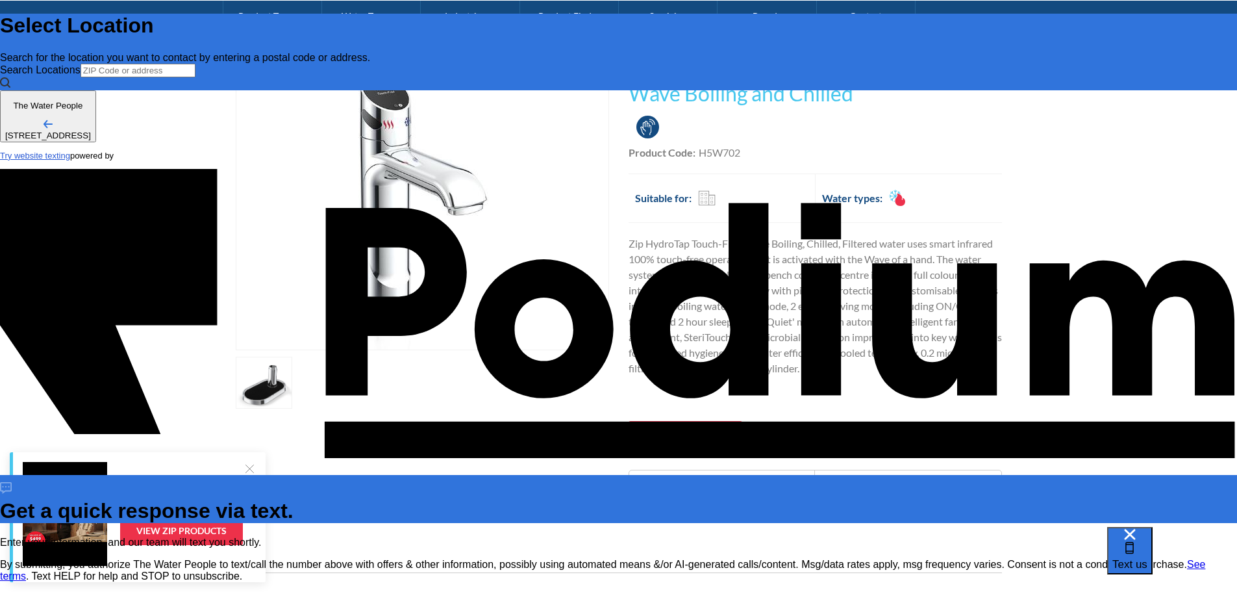
scroll to position [260, 0]
